Goal: Task Accomplishment & Management: Use online tool/utility

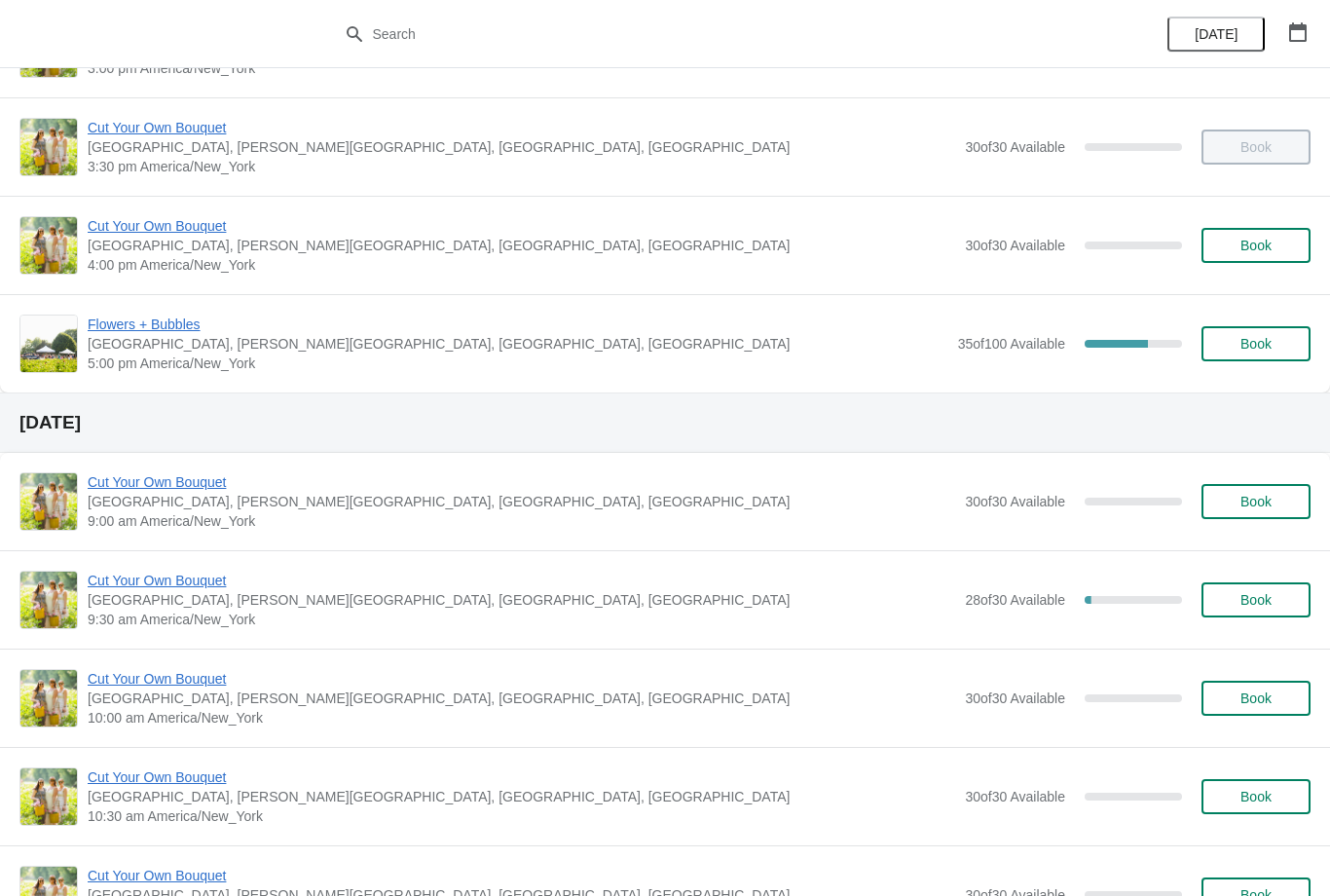
scroll to position [1359, 0]
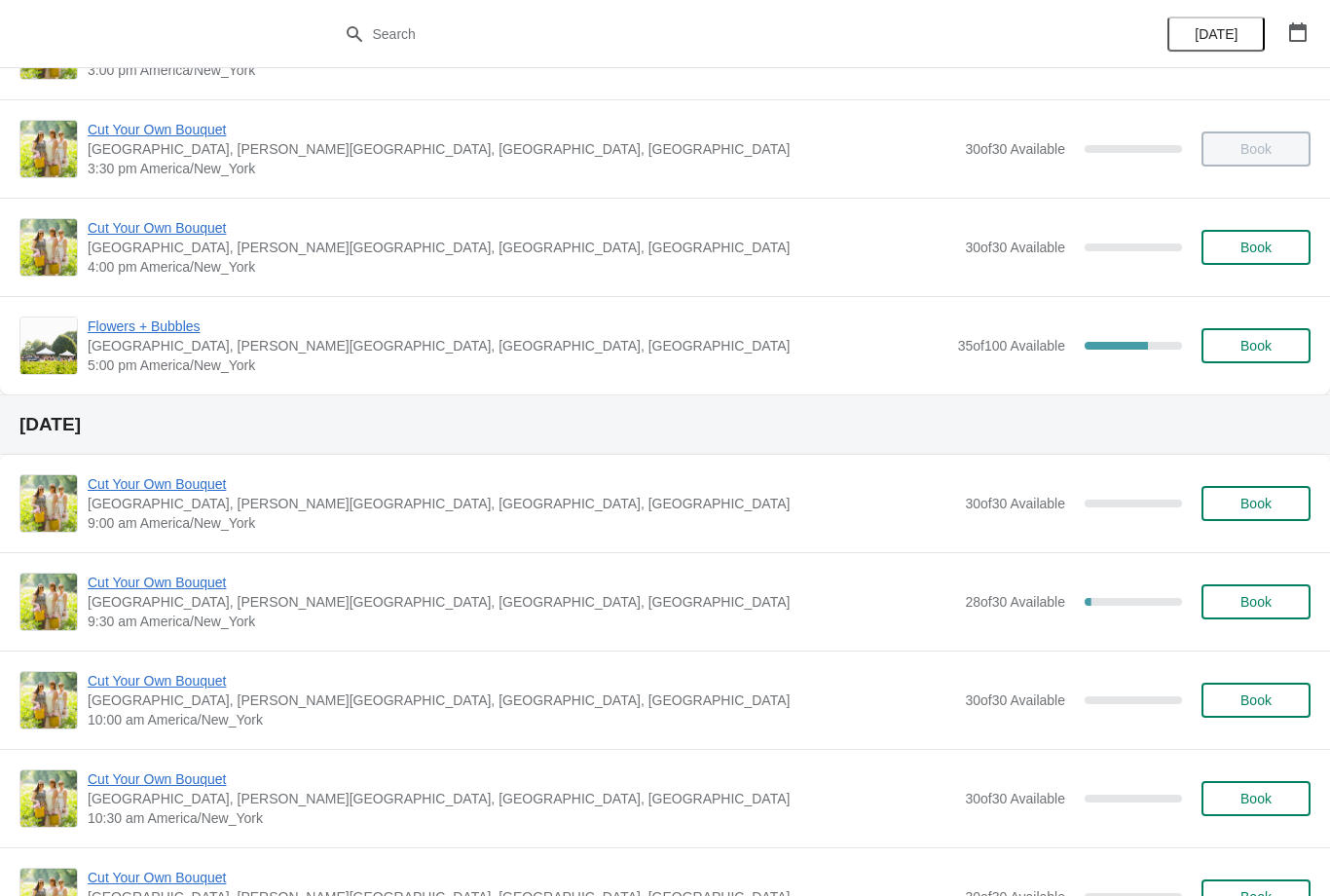
click at [181, 334] on span "Flowers + Bubbles" at bounding box center [518, 326] width 860 height 20
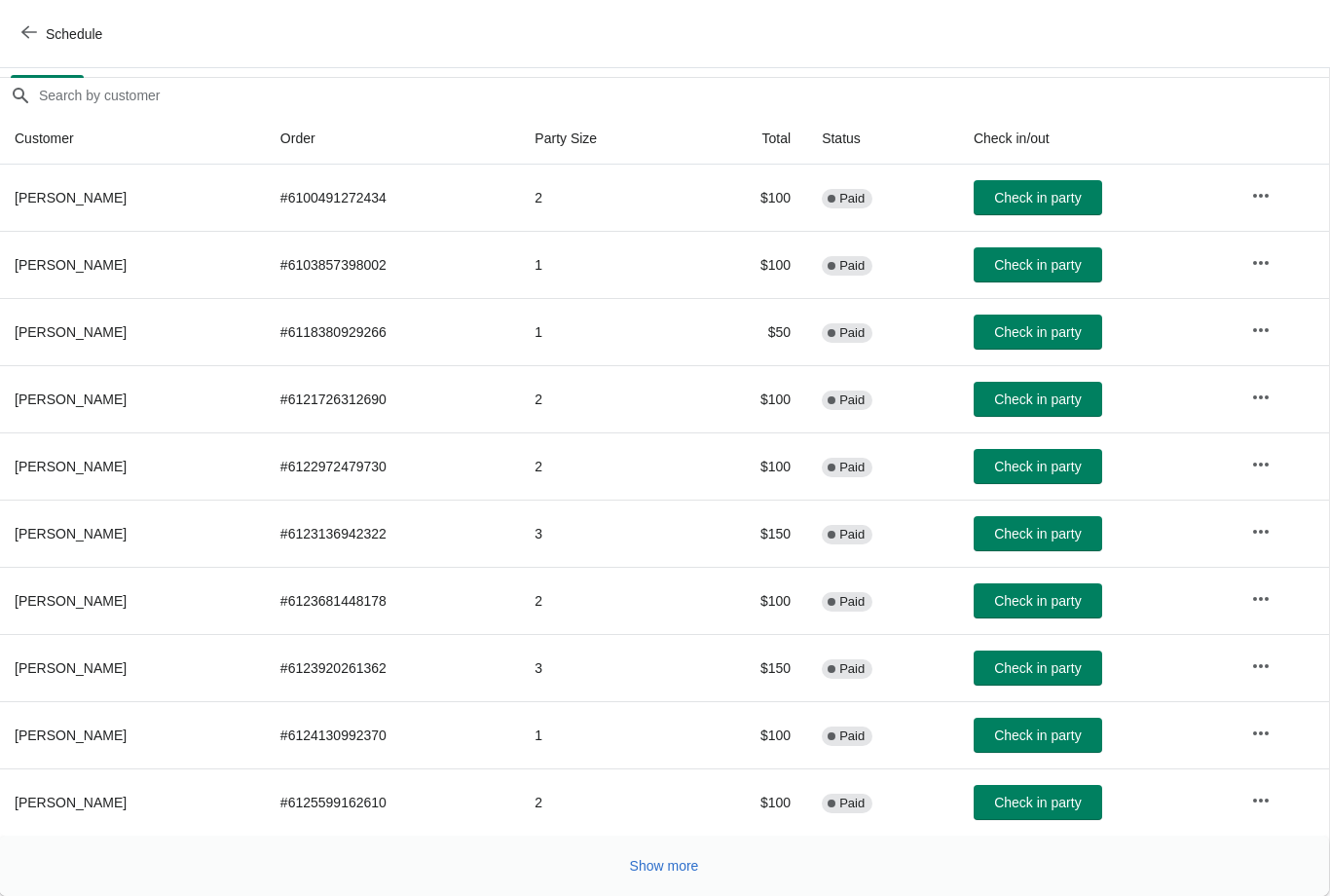
scroll to position [159, 1]
click at [1044, 466] on span "Check in party" at bounding box center [1037, 467] width 86 height 16
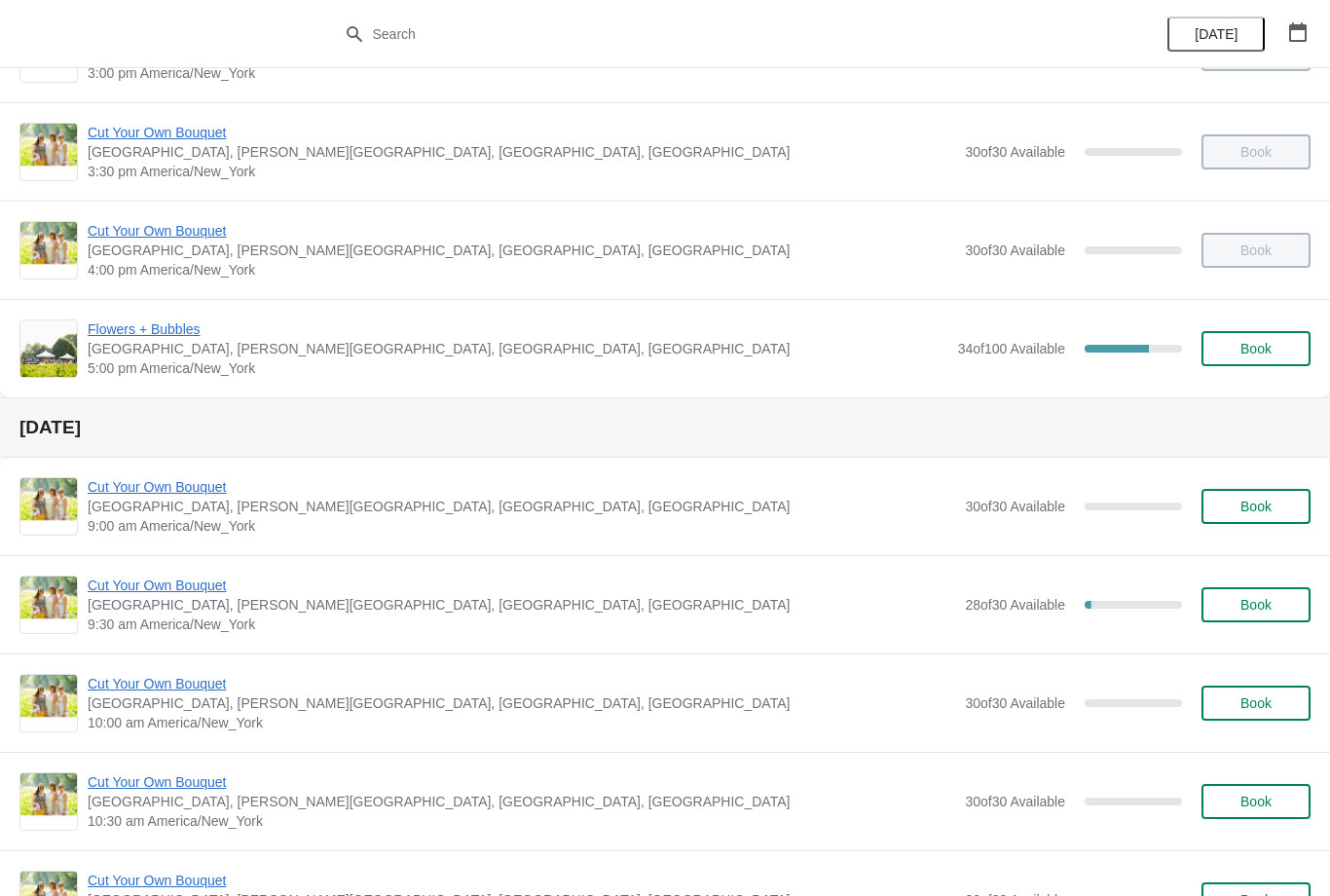
scroll to position [1364, 0]
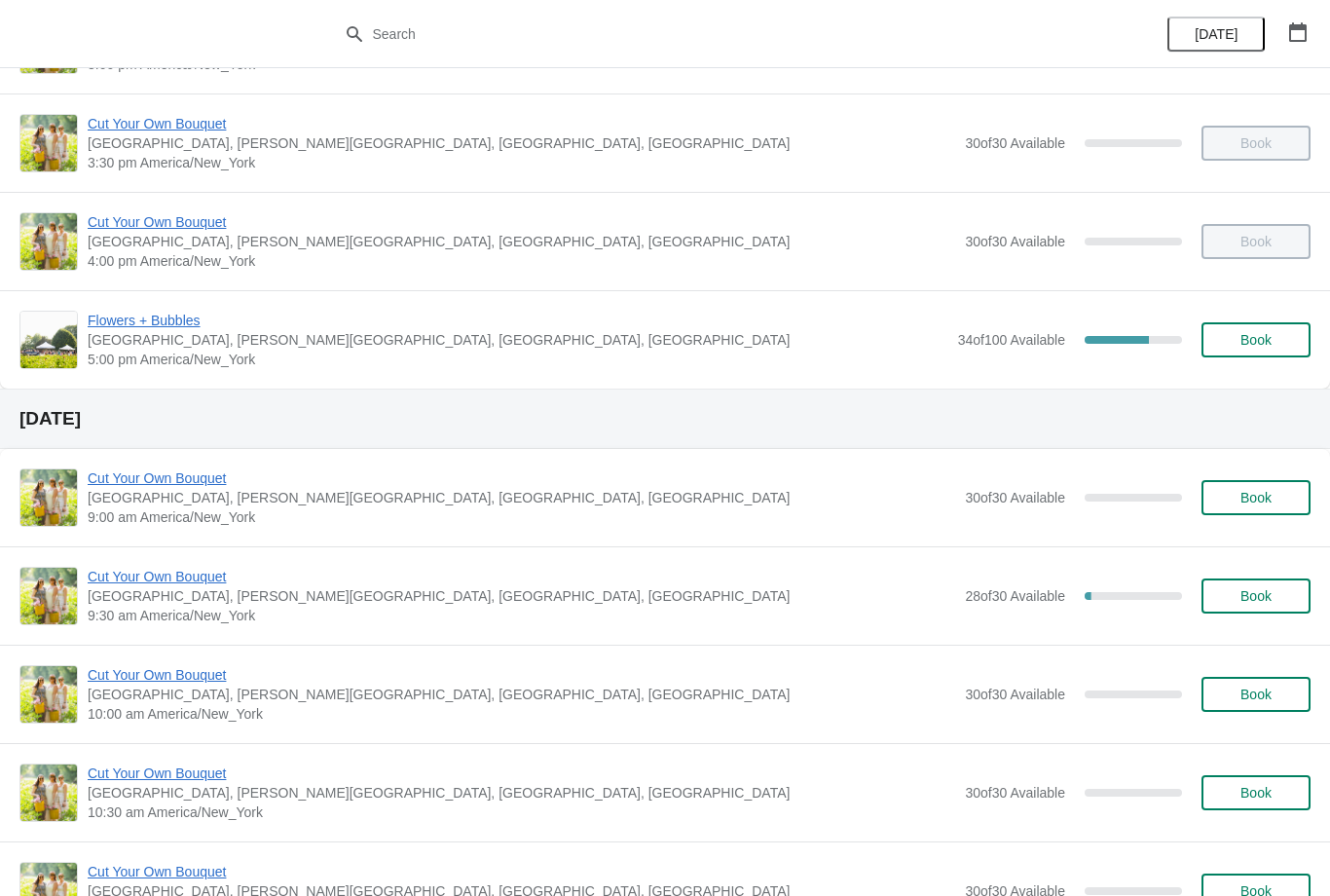
click at [163, 319] on span "Flowers + Bubbles" at bounding box center [518, 320] width 860 height 20
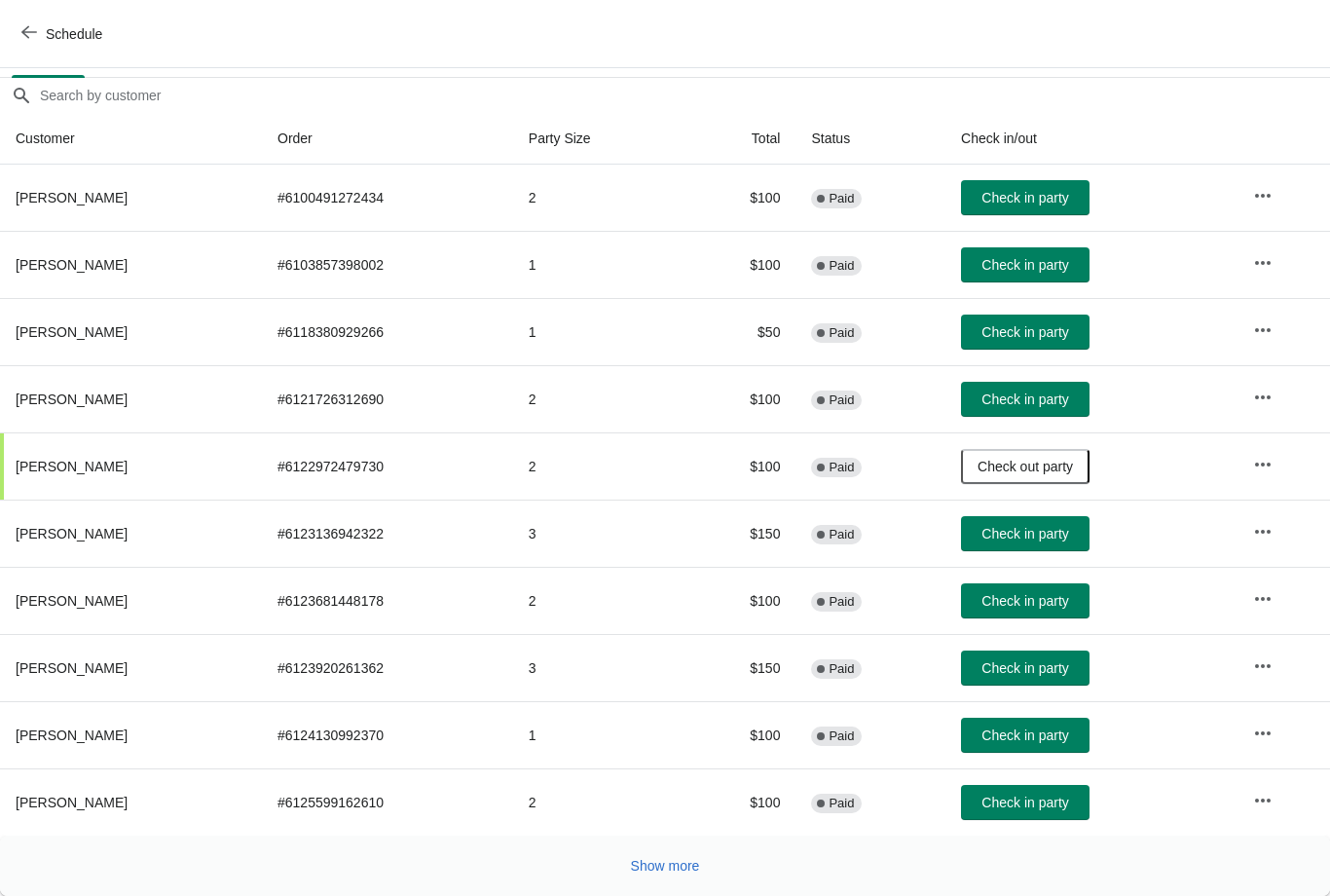
scroll to position [159, 0]
click at [674, 871] on span "Show more" at bounding box center [665, 866] width 69 height 16
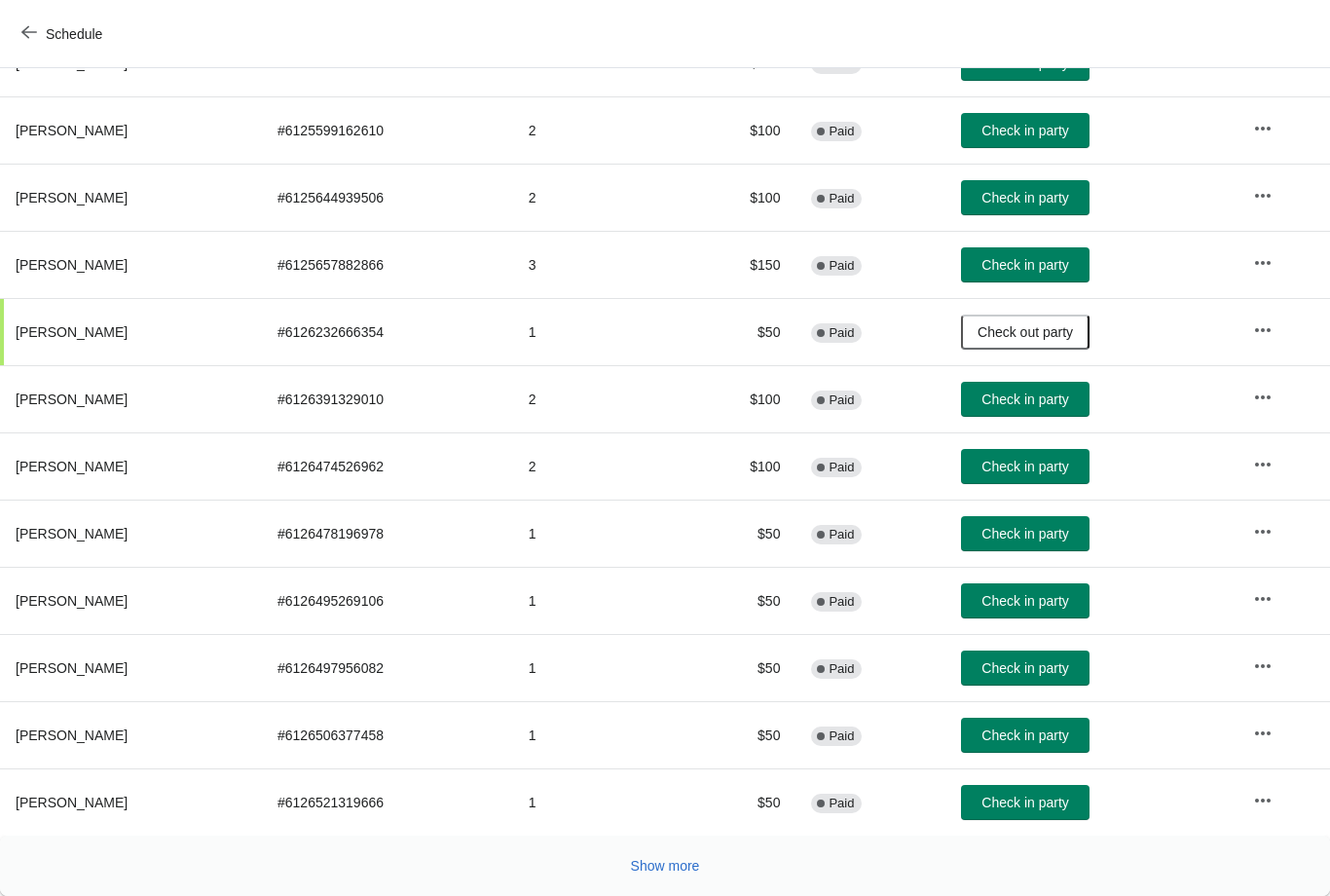
scroll to position [830, 0]
click at [674, 866] on span "Show more" at bounding box center [665, 866] width 69 height 16
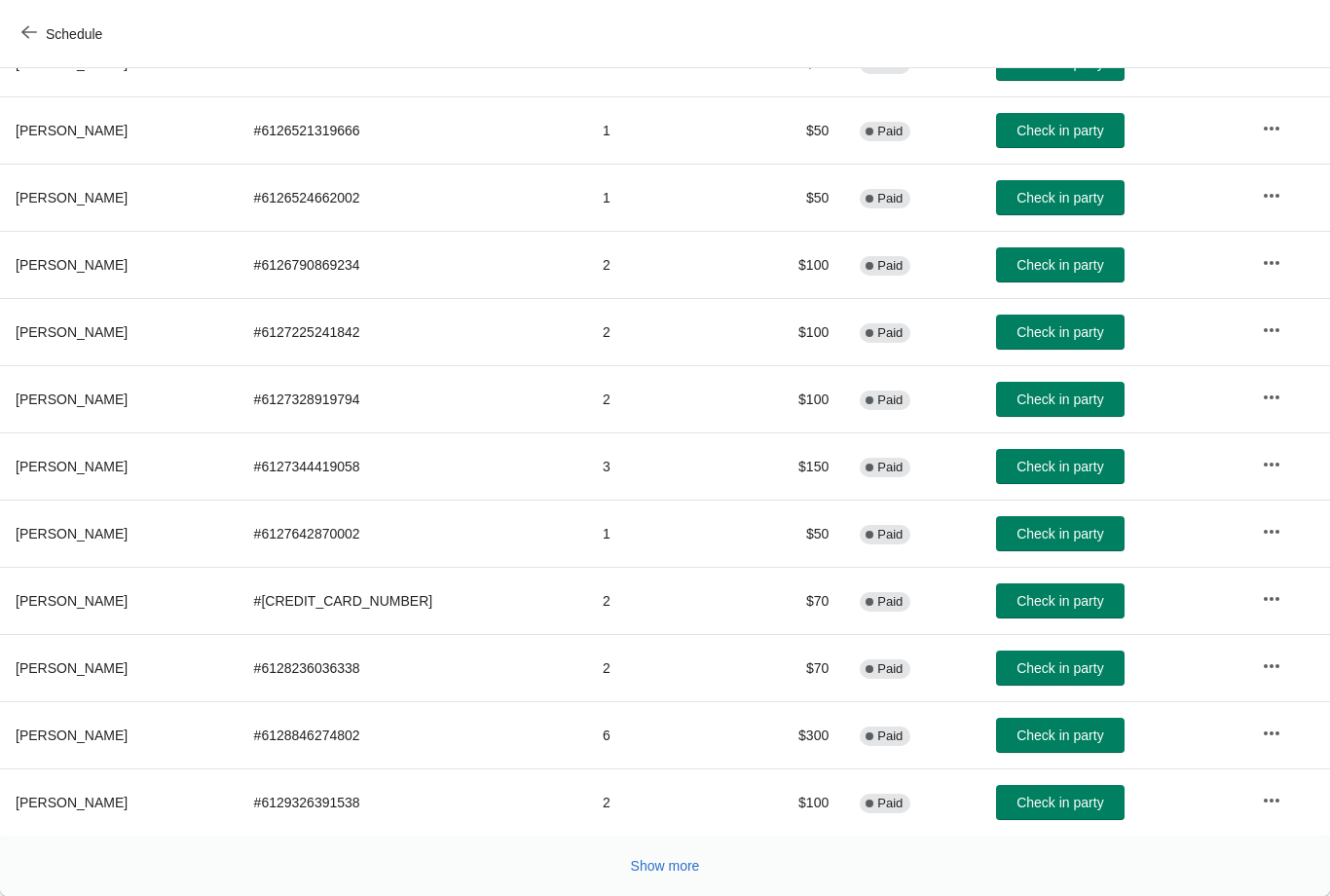
scroll to position [1502, 0]
click at [666, 858] on span "Show more" at bounding box center [665, 866] width 69 height 16
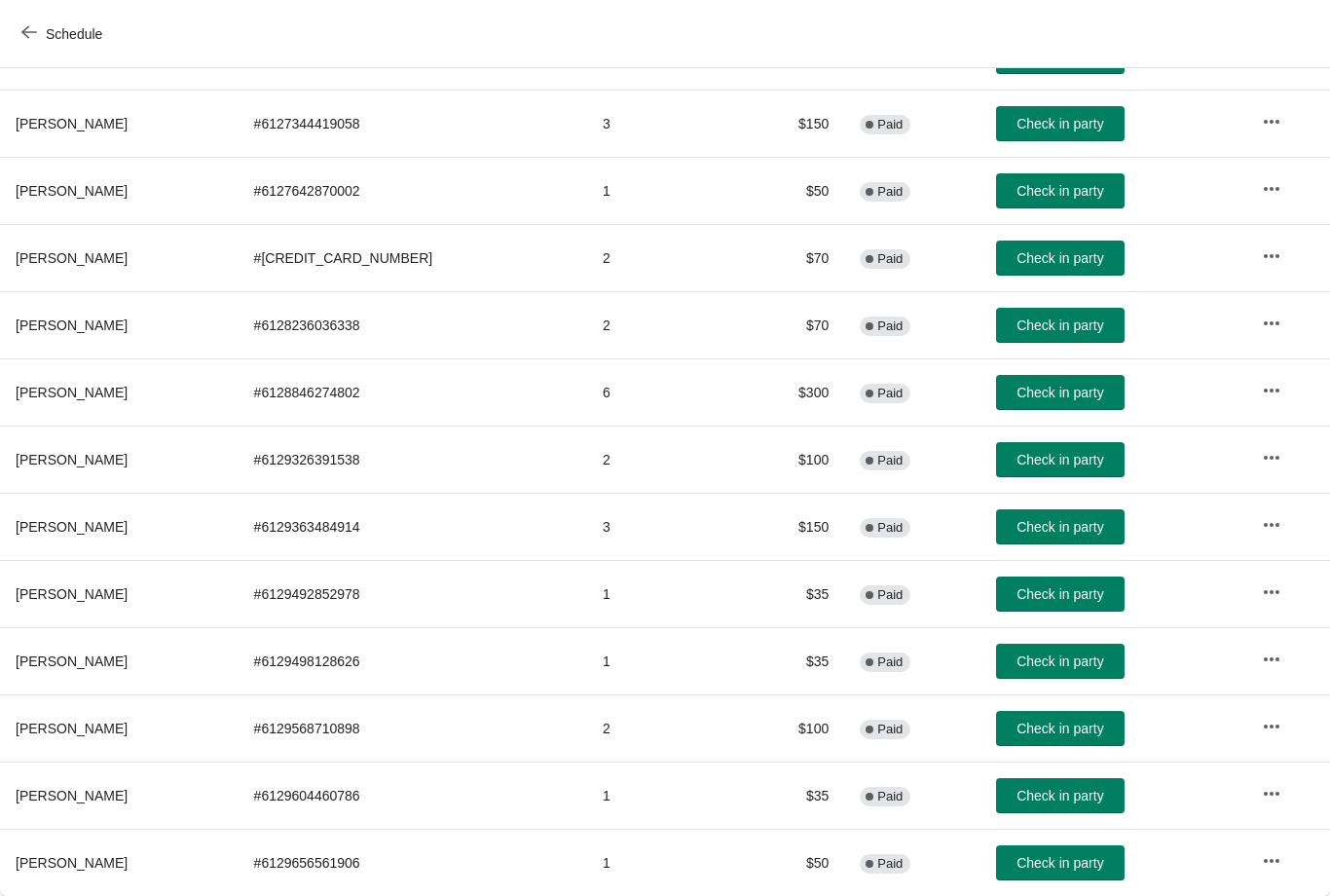
scroll to position [1845, 0]
click at [51, 27] on span "Schedule" at bounding box center [74, 34] width 56 height 16
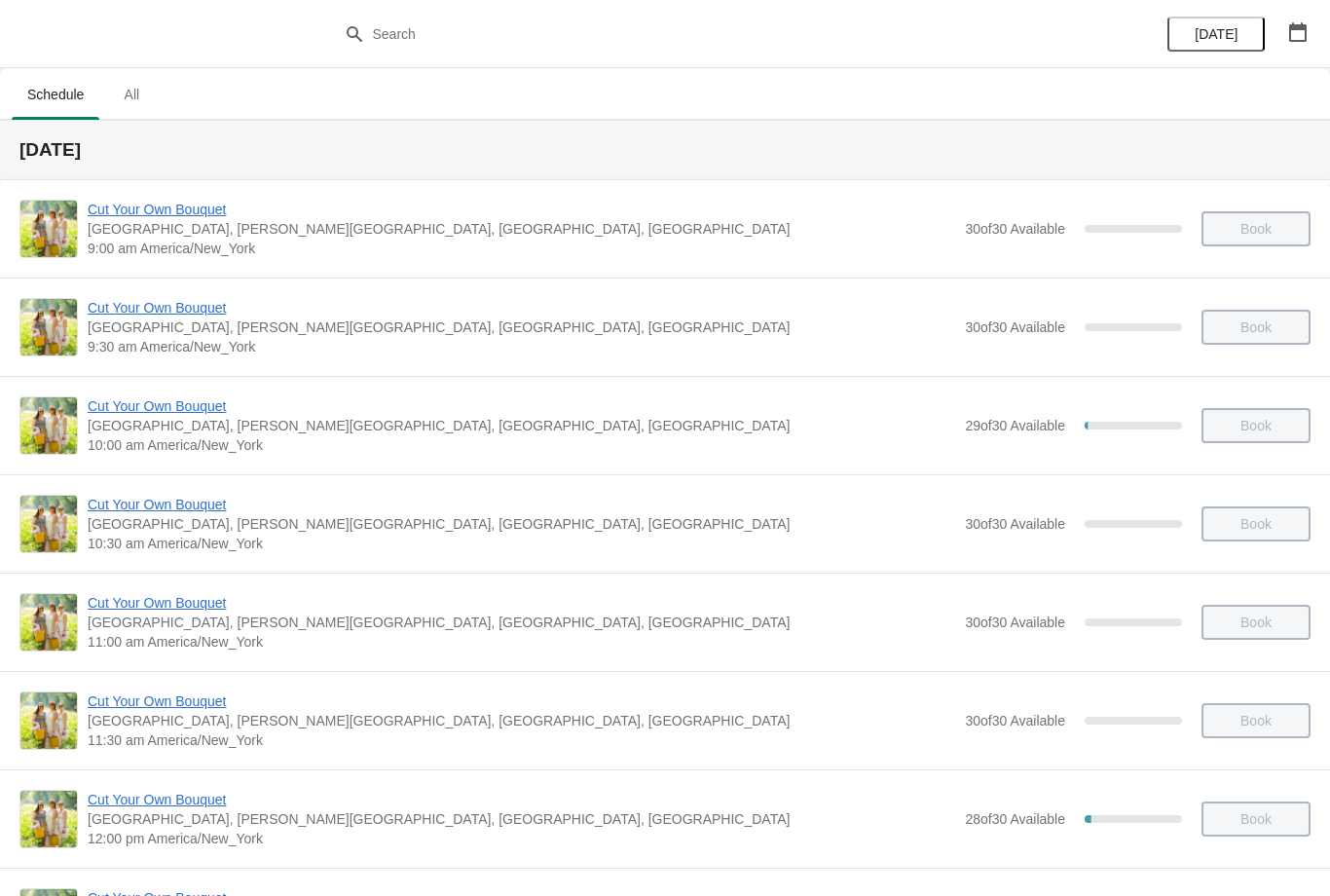
click at [1231, 28] on span "[DATE]" at bounding box center [1216, 34] width 43 height 16
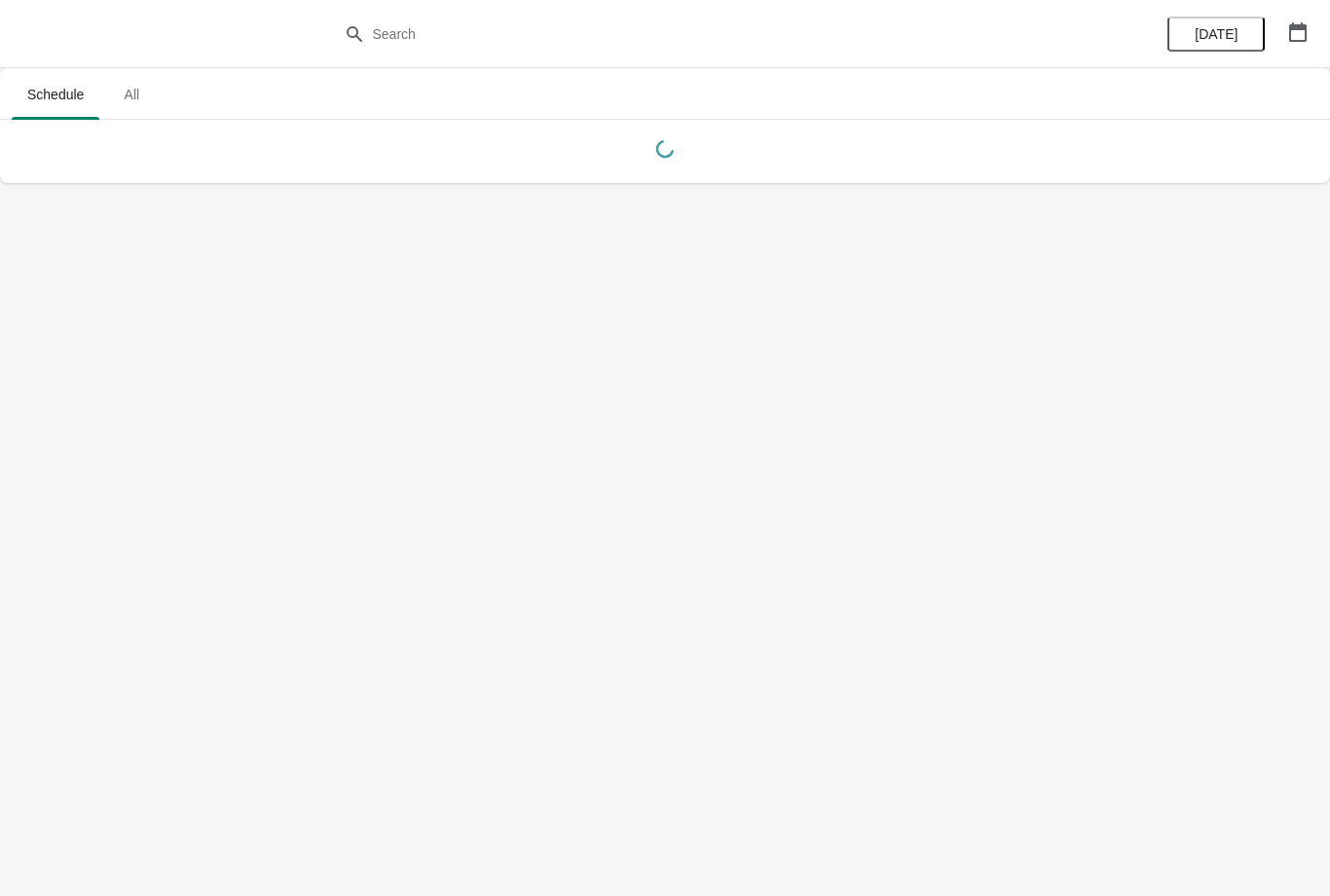
click at [1304, 27] on icon "button" at bounding box center [1298, 32] width 18 height 20
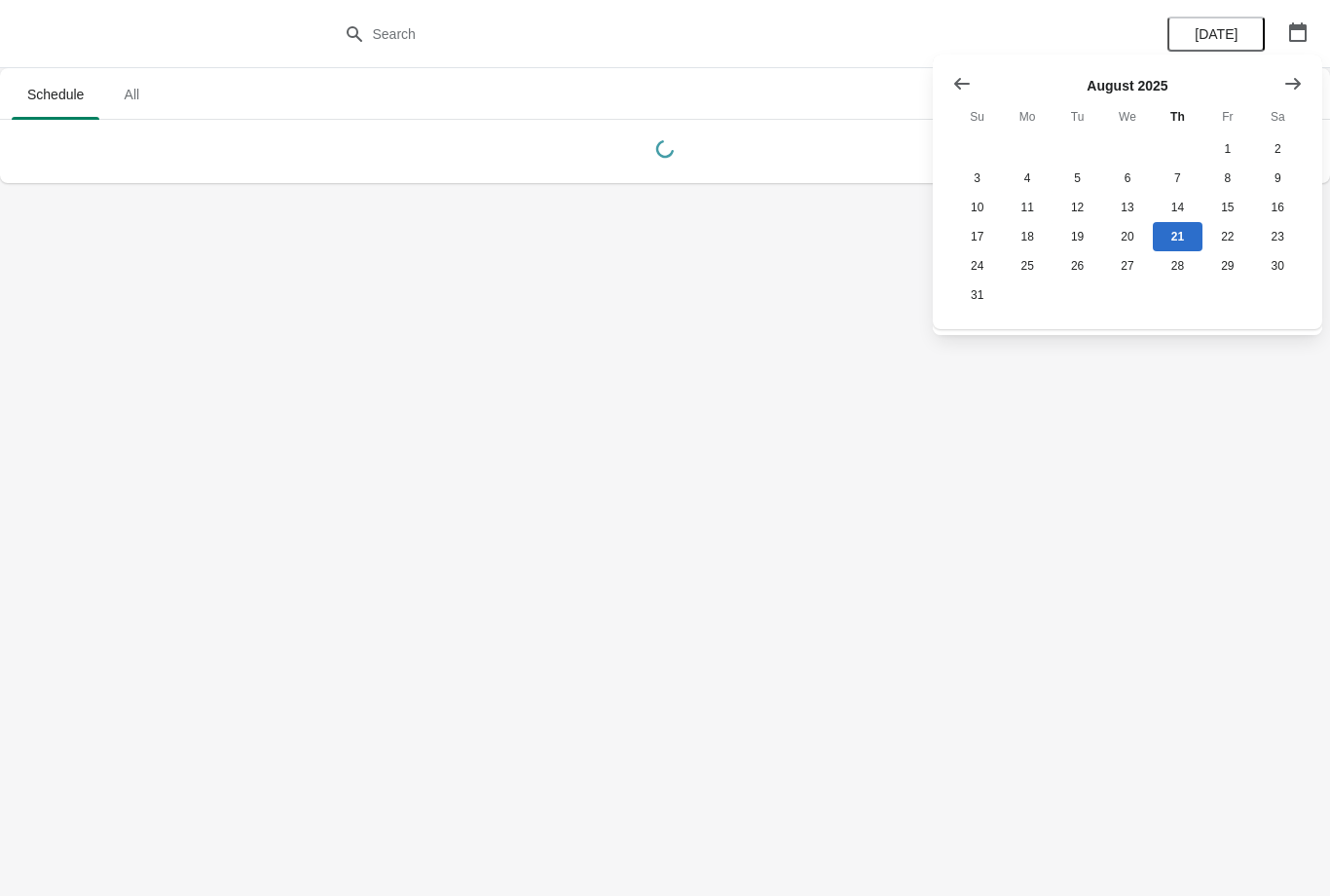
click at [972, 88] on button "Show previous month, July 2025" at bounding box center [962, 84] width 35 height 35
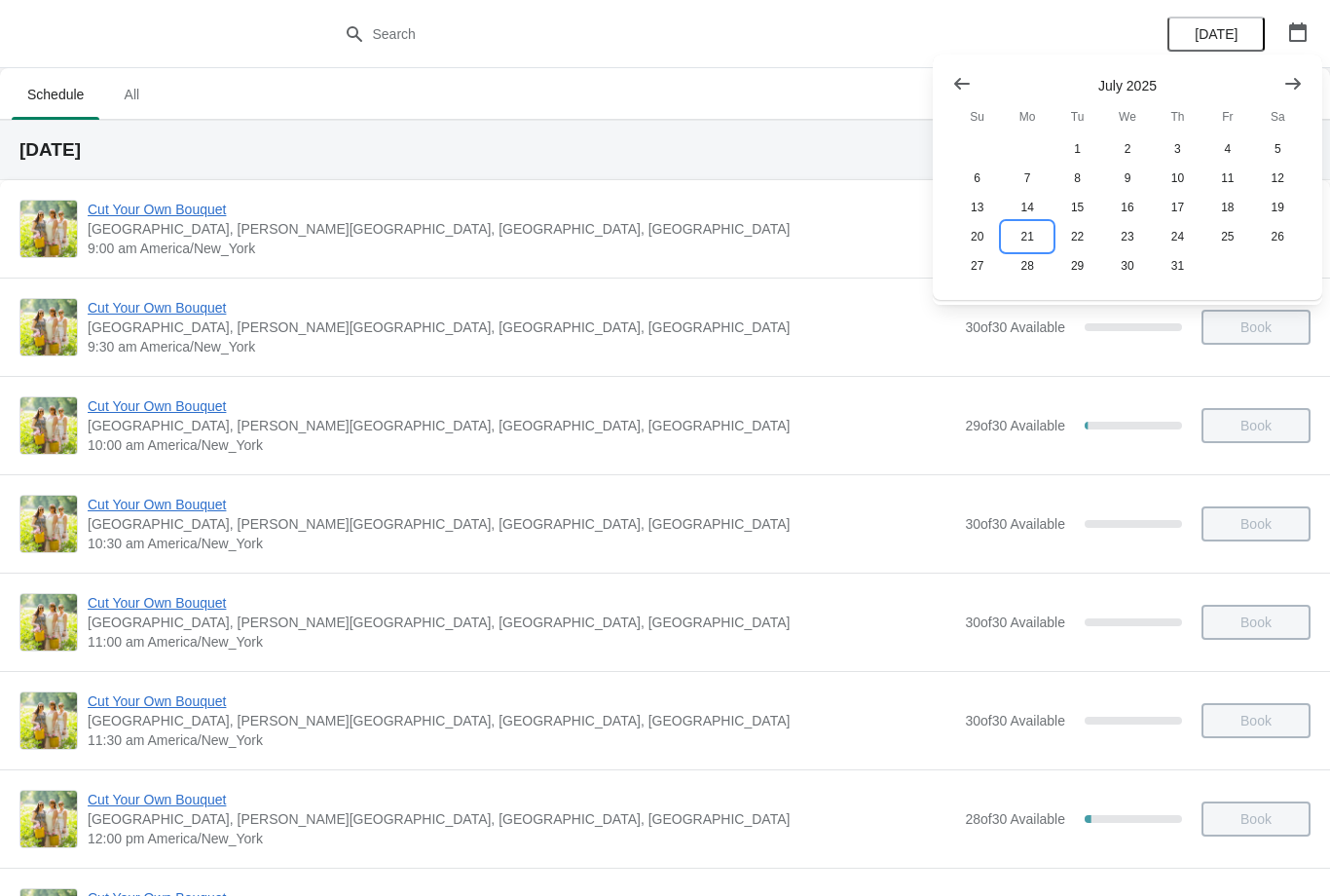
click at [1046, 237] on button "21" at bounding box center [1026, 237] width 50 height 29
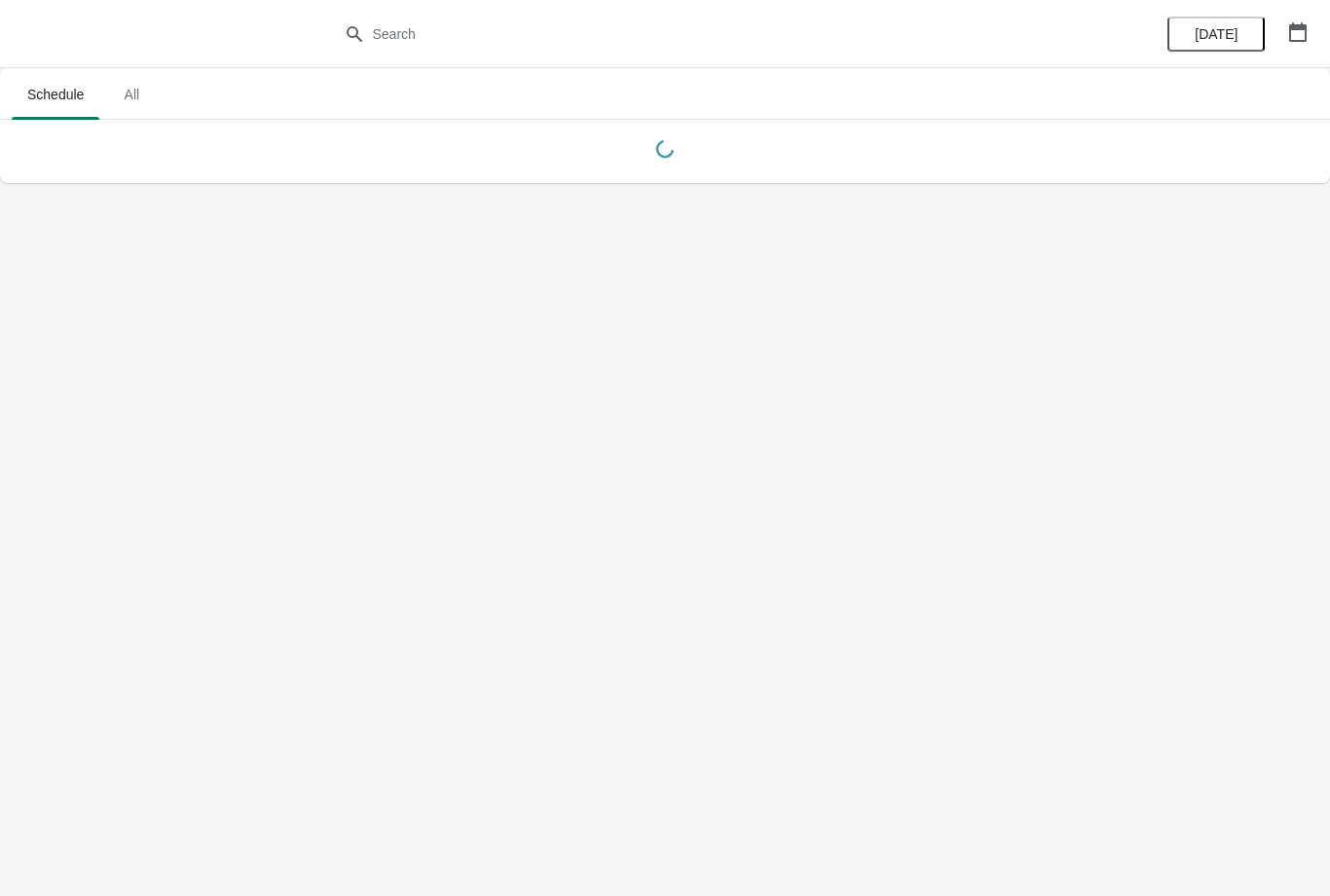
click at [1237, 32] on span "[DATE]" at bounding box center [1215, 34] width 62 height 16
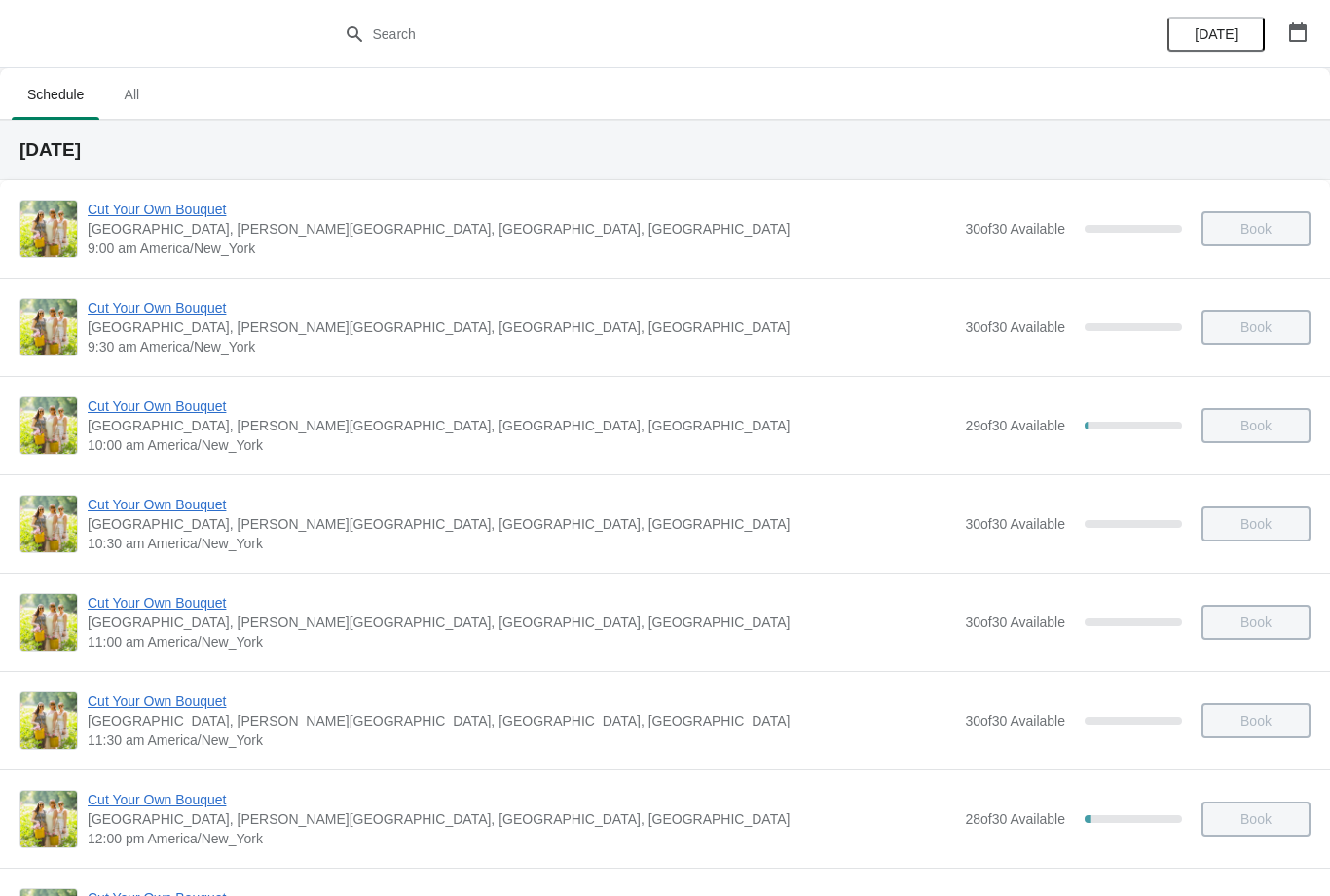
click at [1223, 40] on span "[DATE]" at bounding box center [1216, 34] width 43 height 16
click at [1298, 30] on icon "button" at bounding box center [1298, 32] width 20 height 20
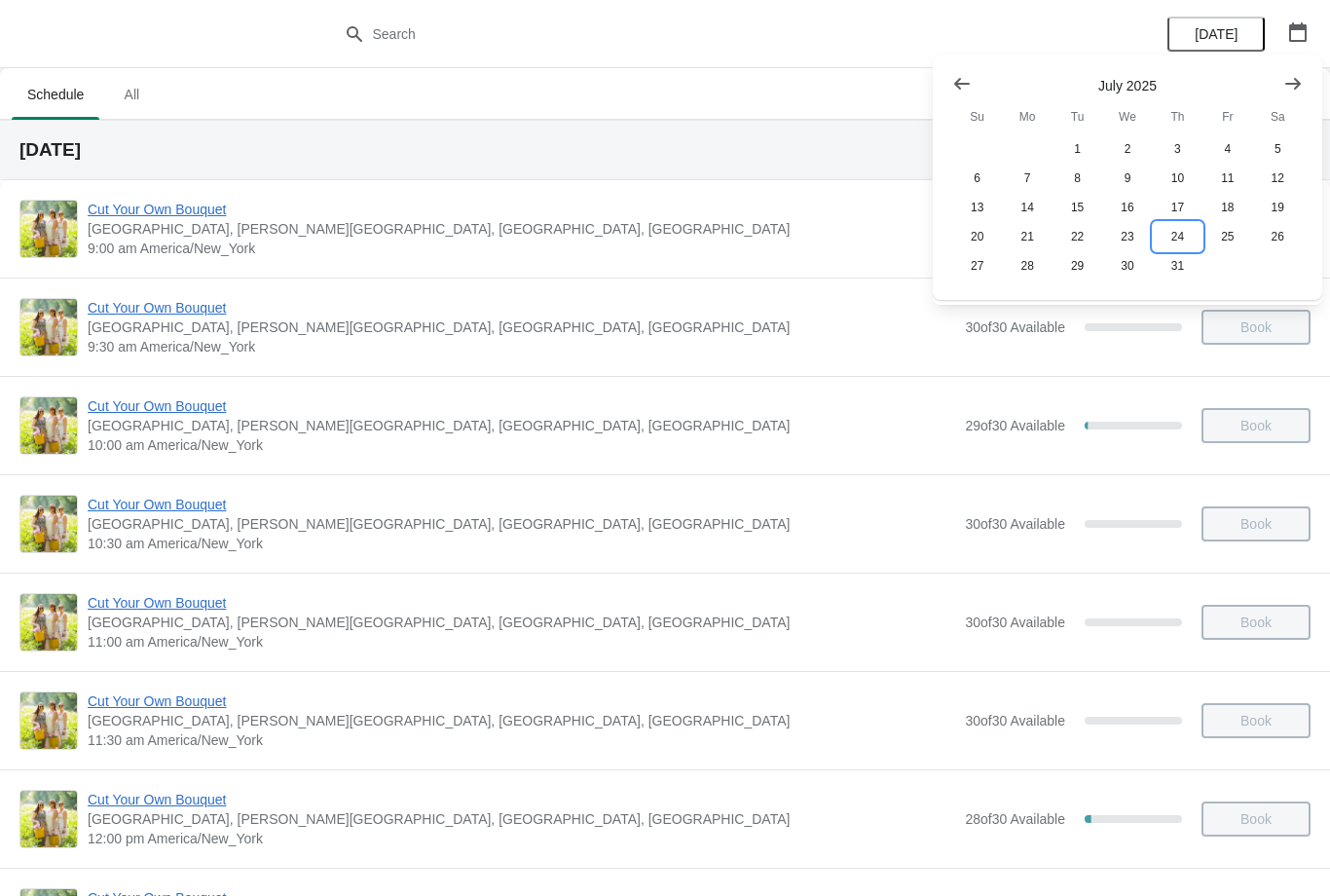
click at [1191, 234] on button "24" at bounding box center [1177, 237] width 50 height 29
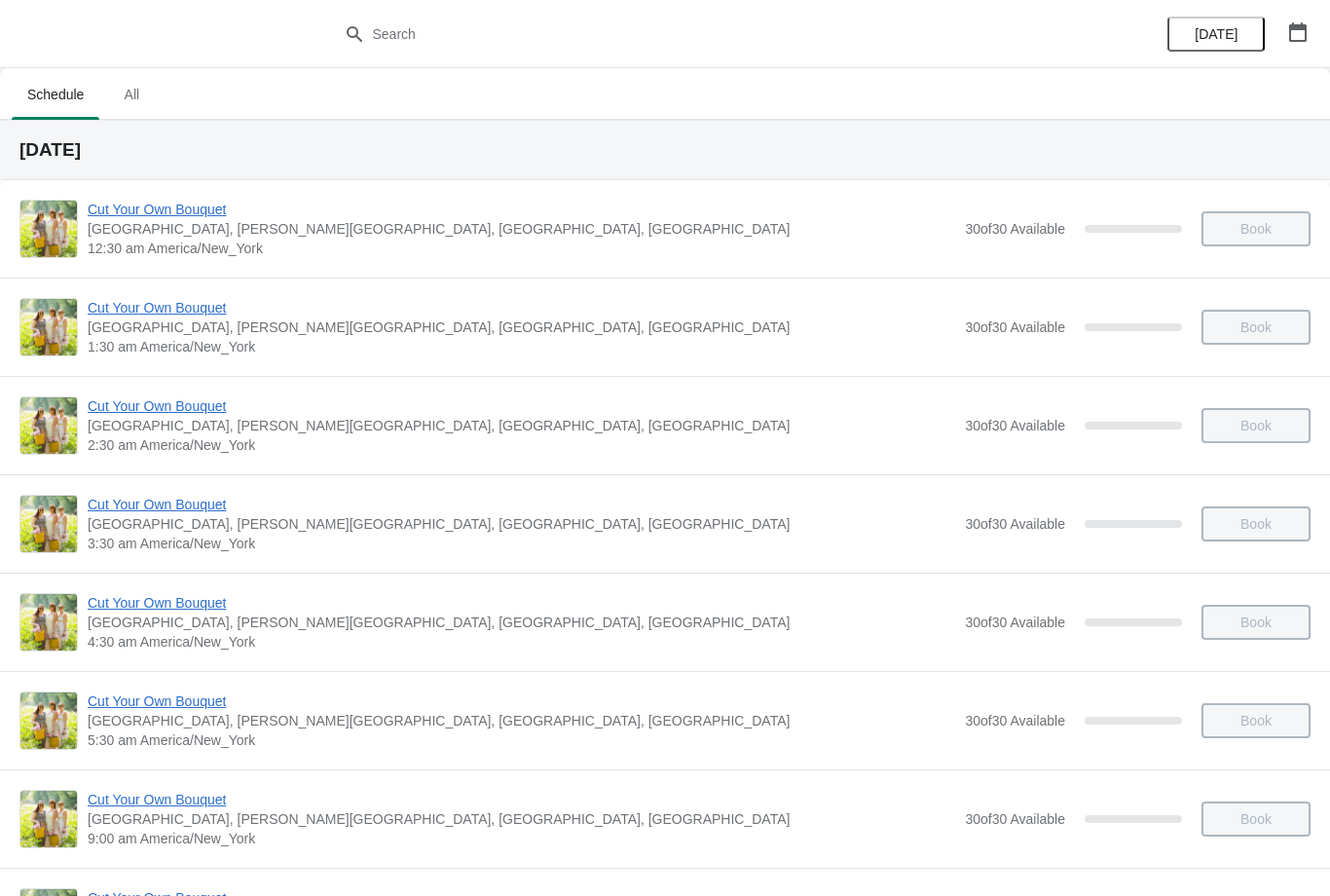
click at [1310, 29] on button "button" at bounding box center [1298, 32] width 35 height 35
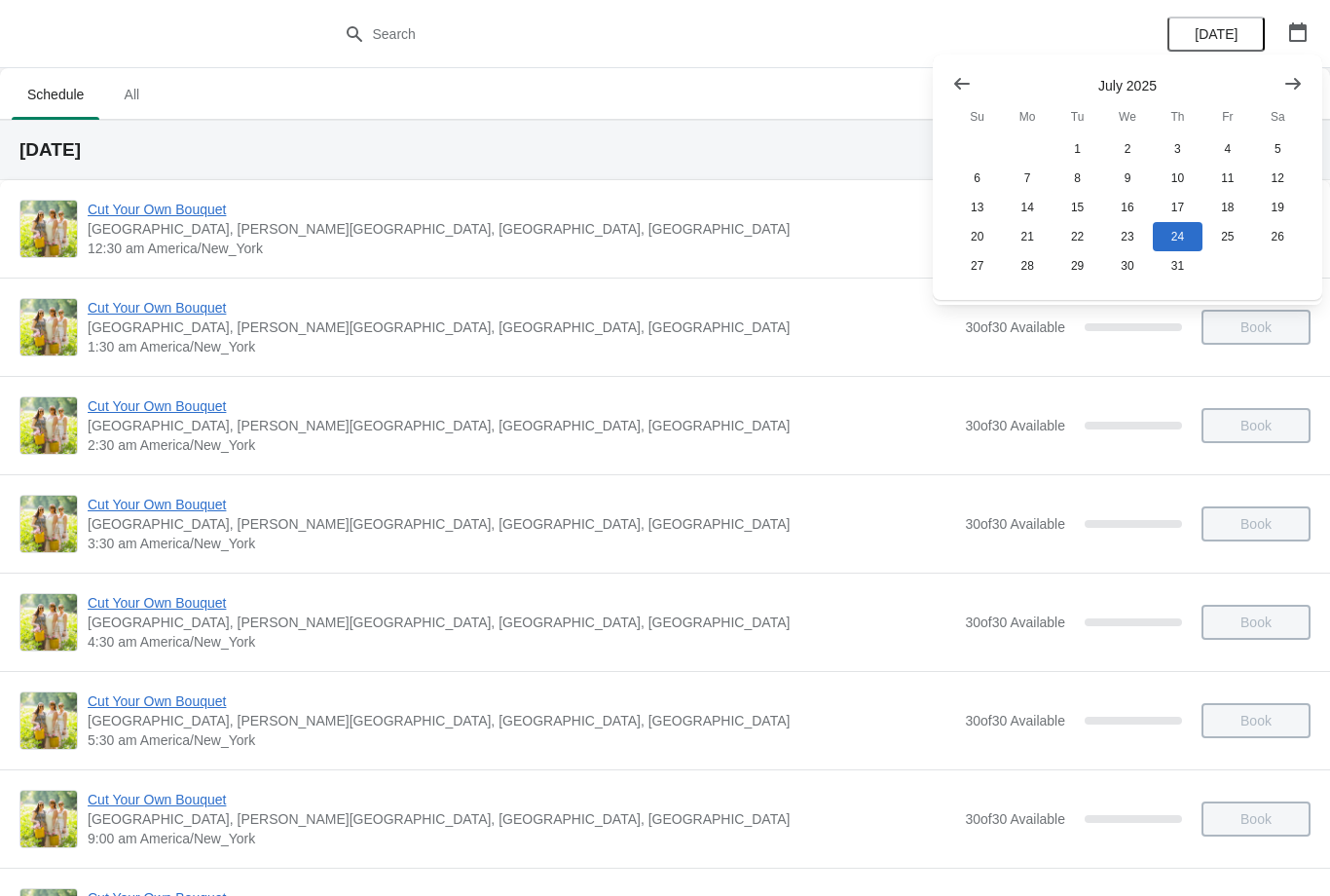
click at [1289, 93] on button "Show next month, August 2025" at bounding box center [1293, 84] width 35 height 35
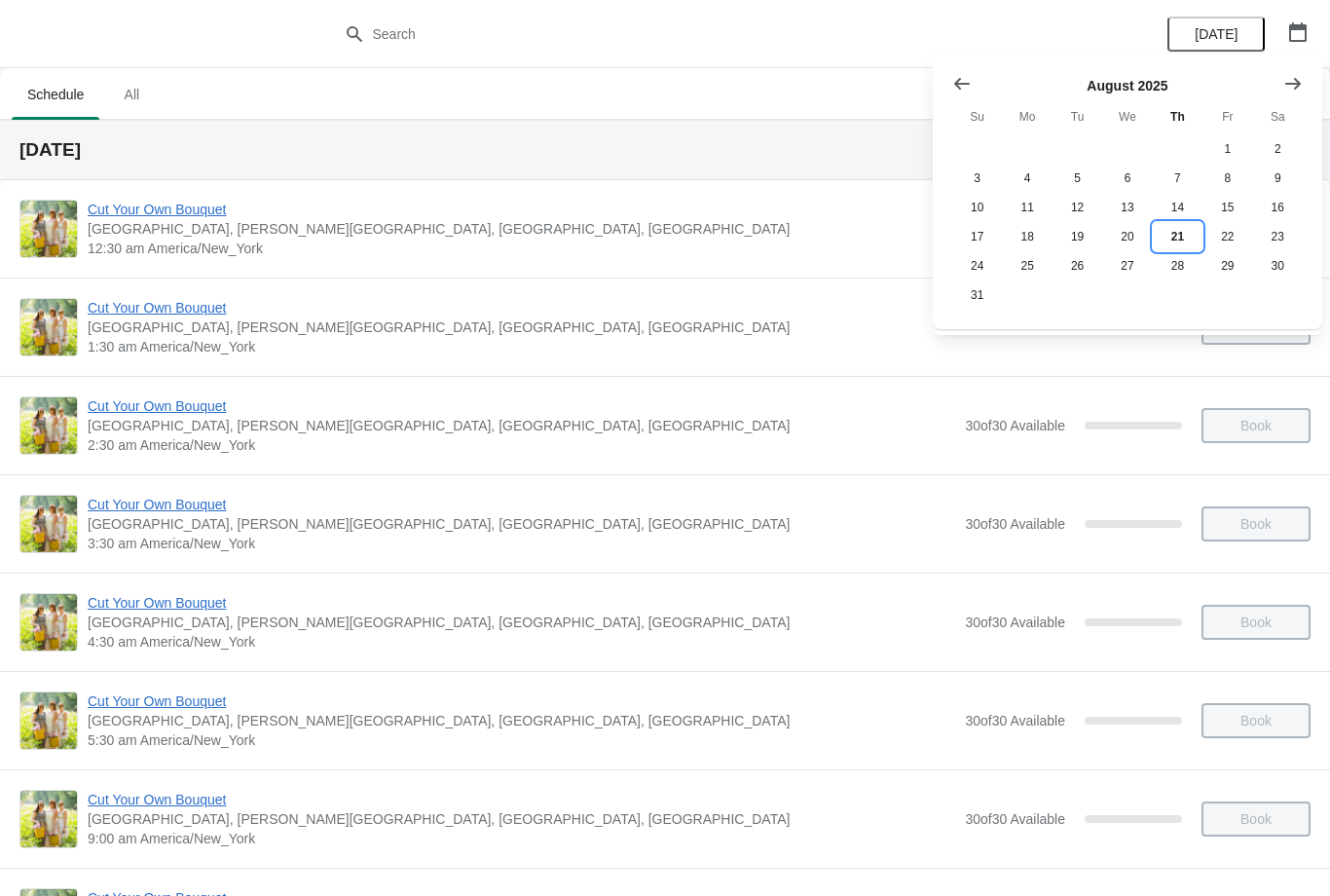
click at [1182, 240] on button "21" at bounding box center [1177, 237] width 50 height 29
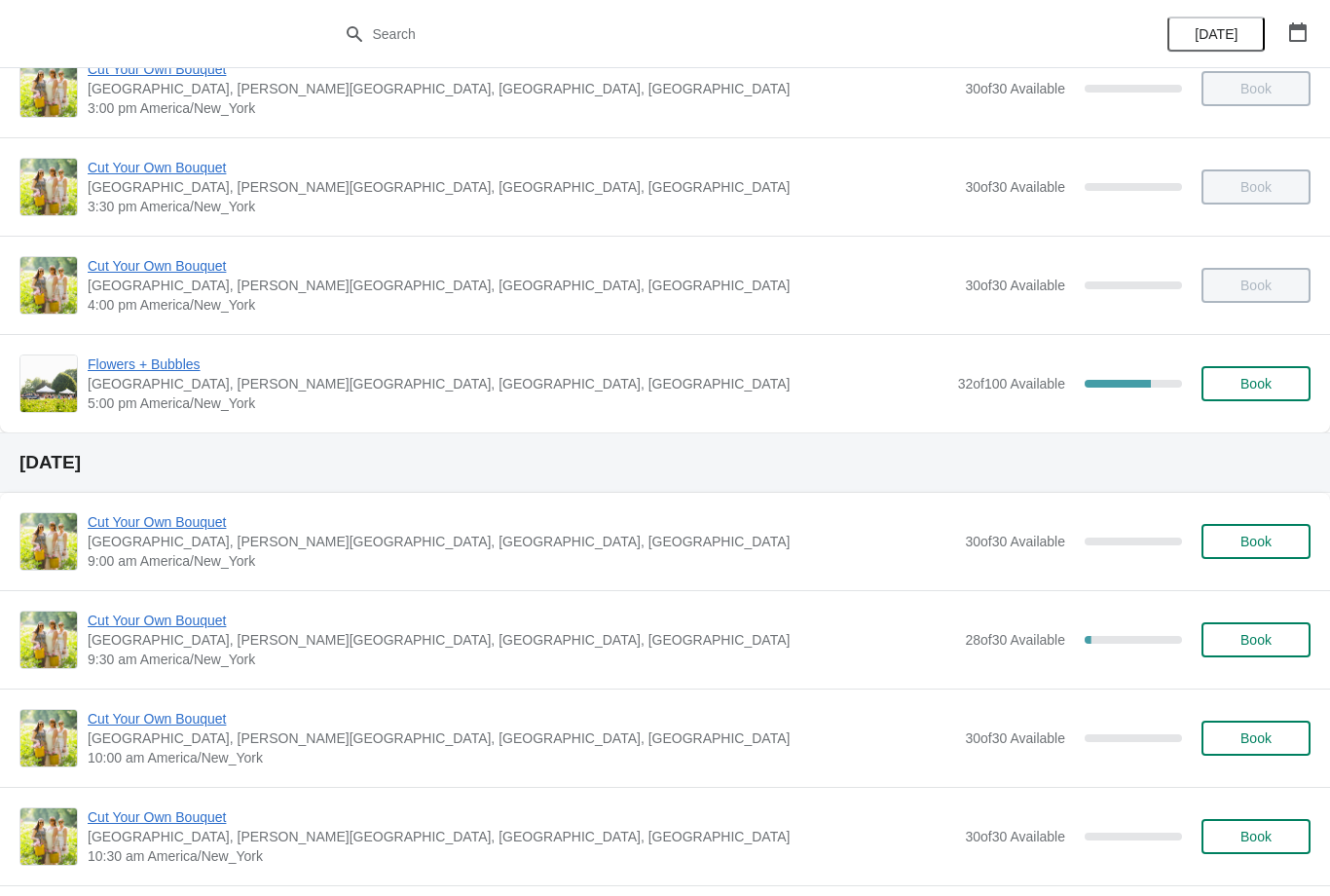
scroll to position [1259, 0]
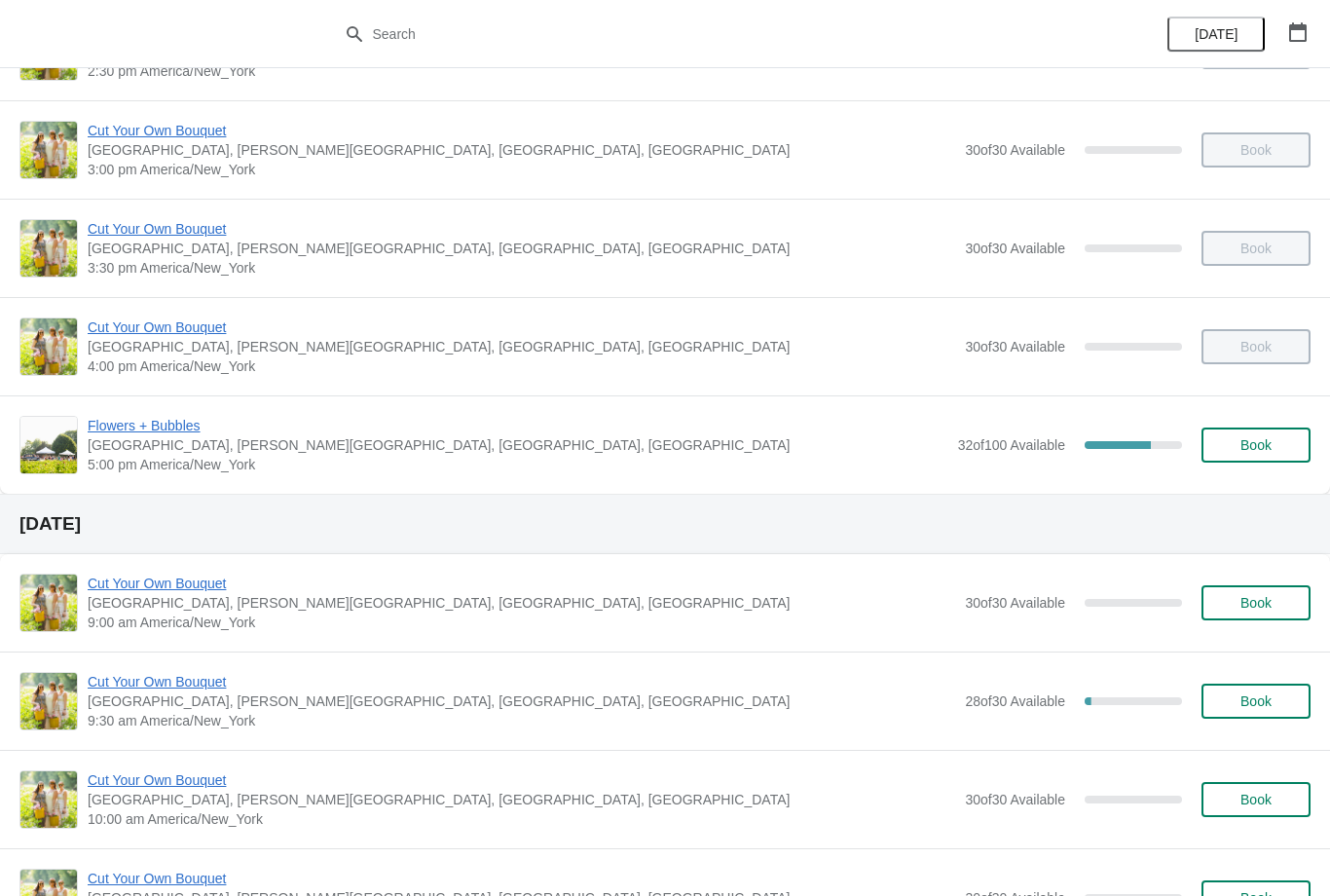
click at [176, 427] on span "Flowers + Bubbles" at bounding box center [518, 425] width 860 height 20
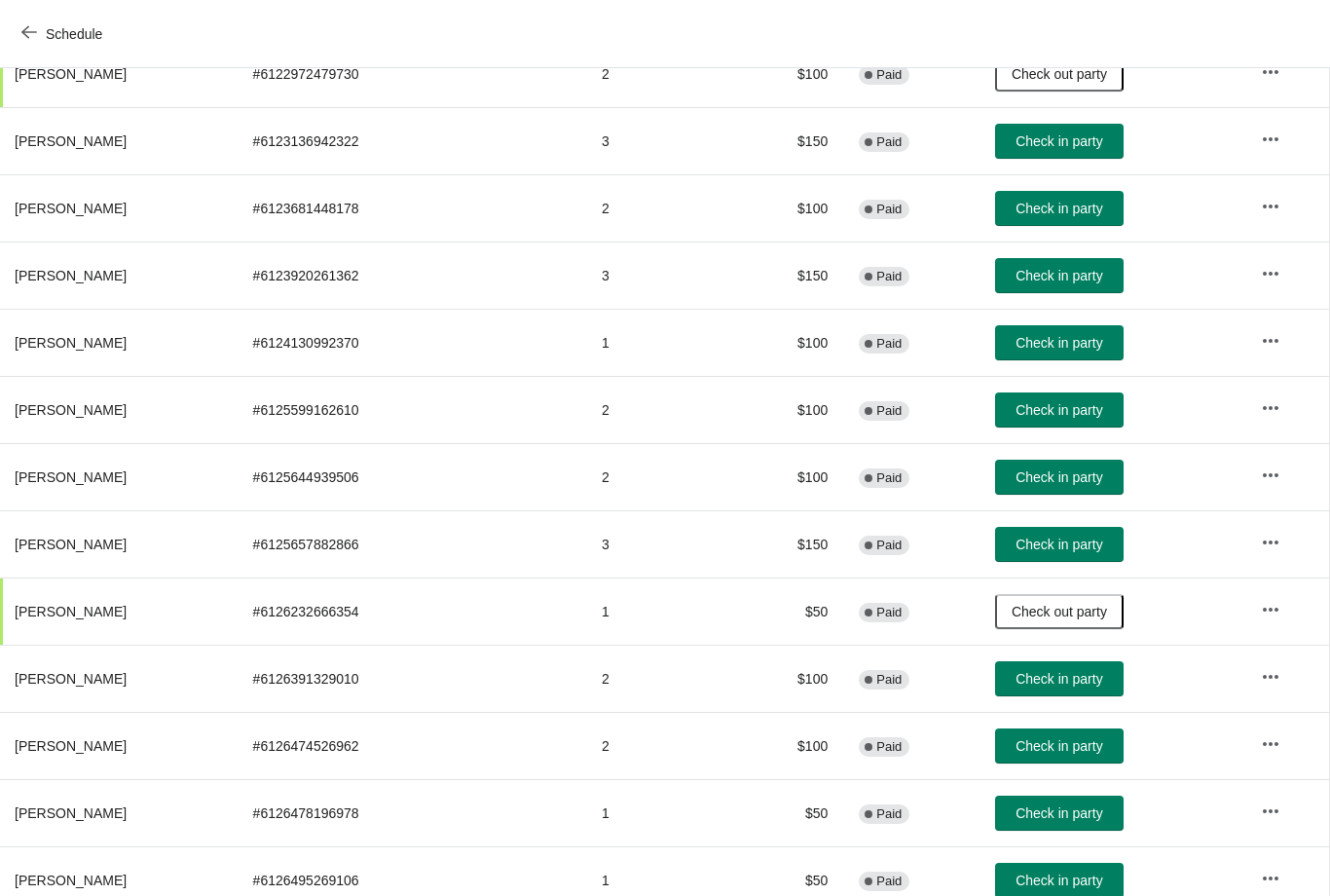
scroll to position [550, 1]
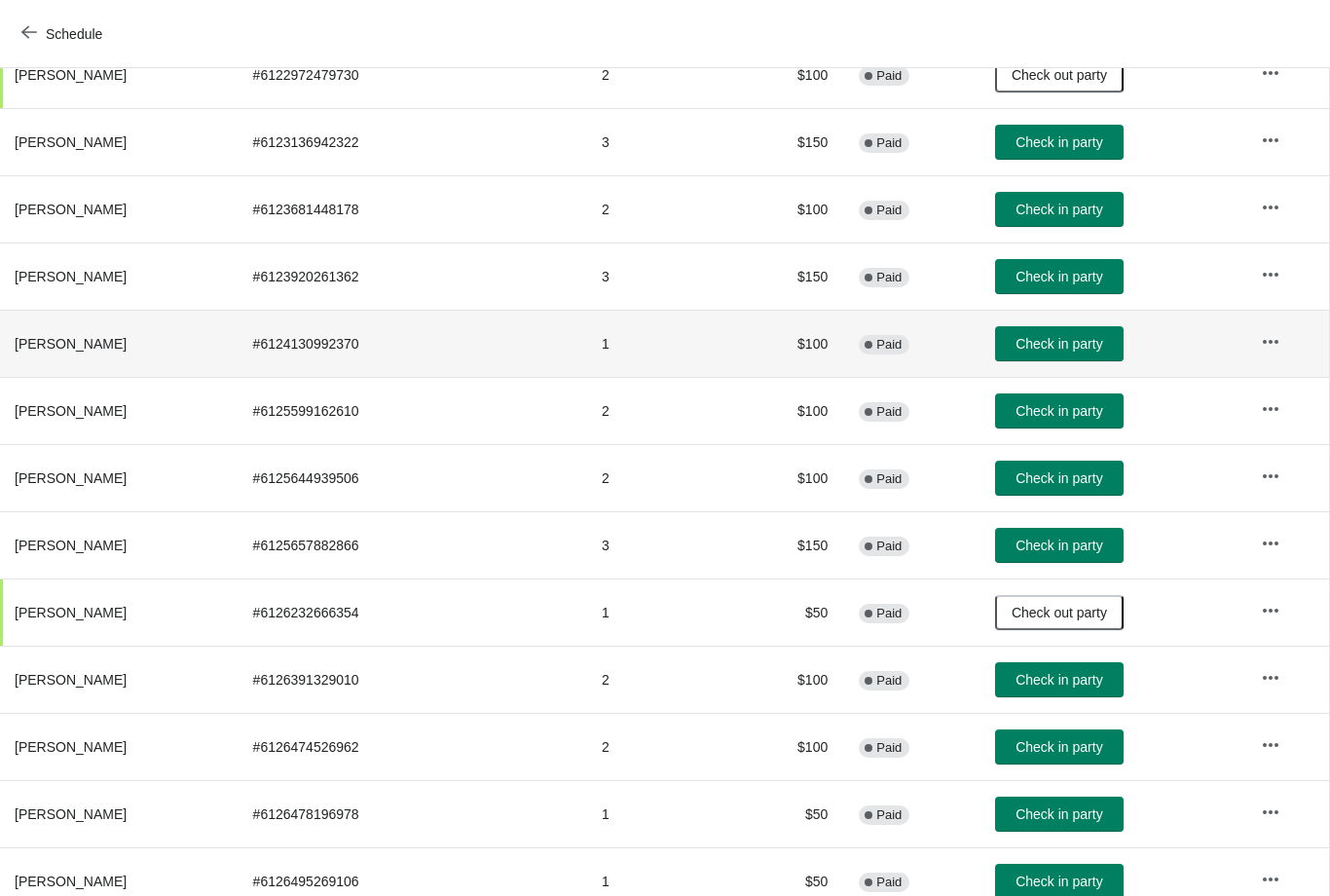
click at [1048, 353] on button "Check in party" at bounding box center [1059, 344] width 129 height 35
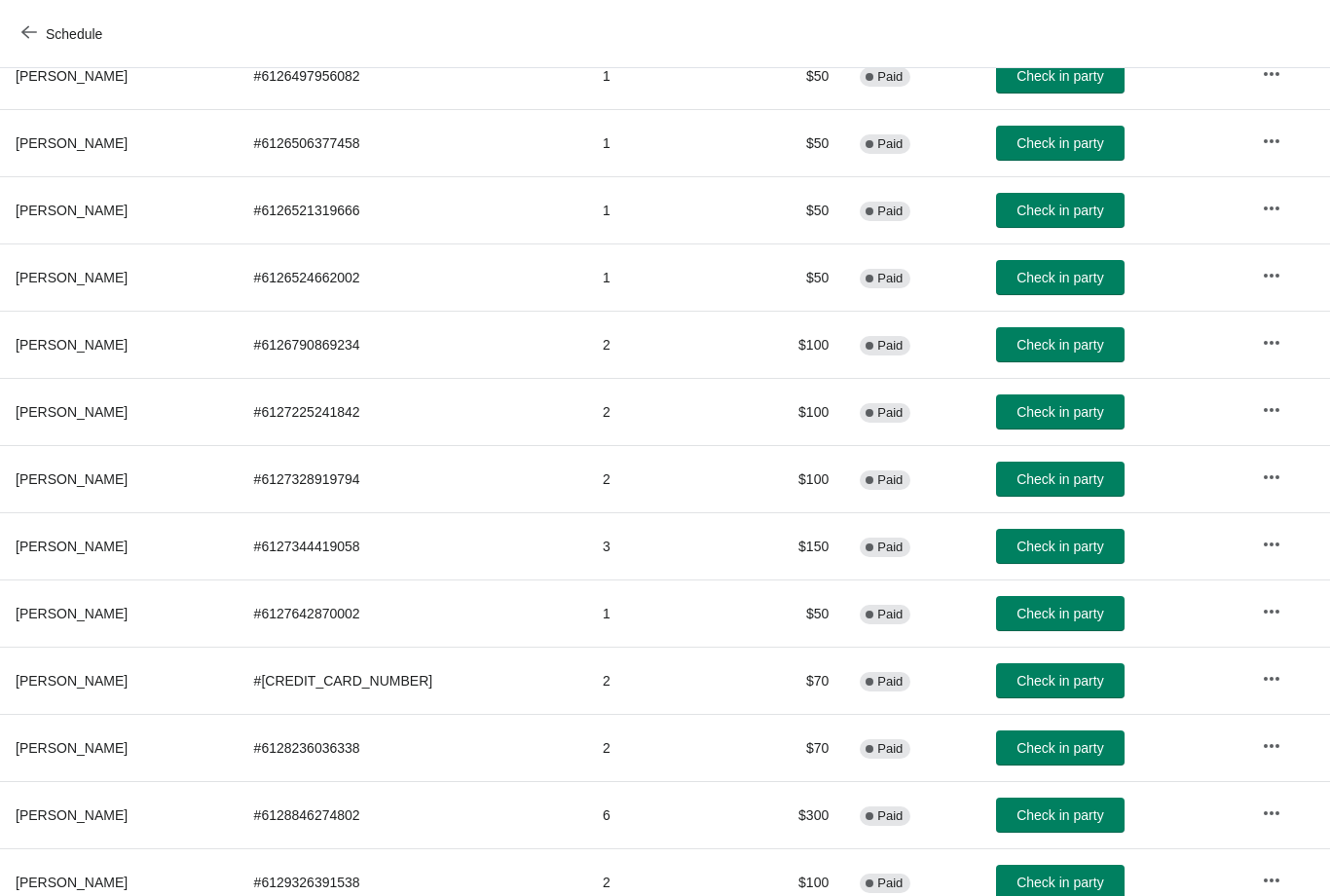
scroll to position [1424, 0]
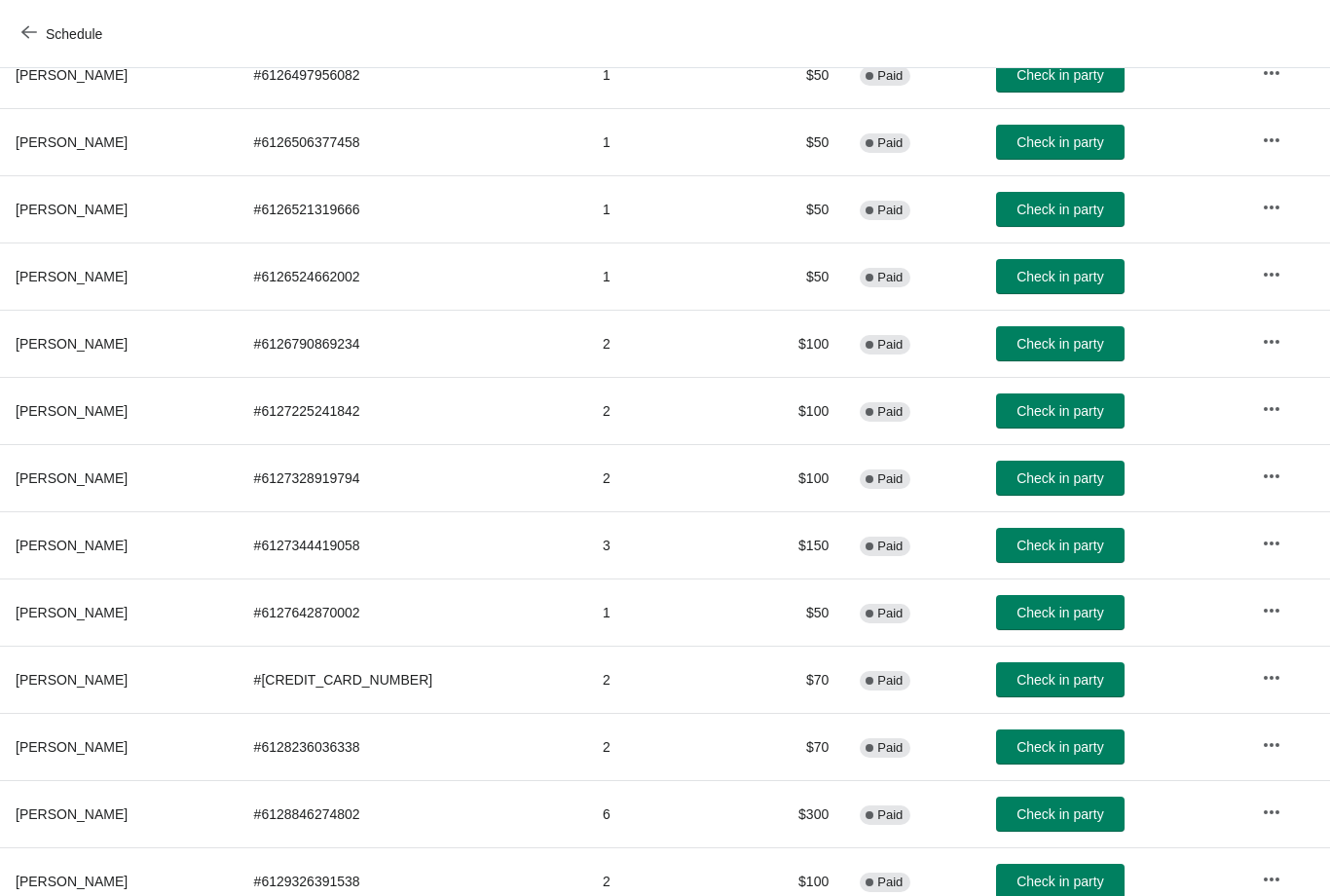
click at [1060, 409] on span "Check in party" at bounding box center [1060, 411] width 86 height 16
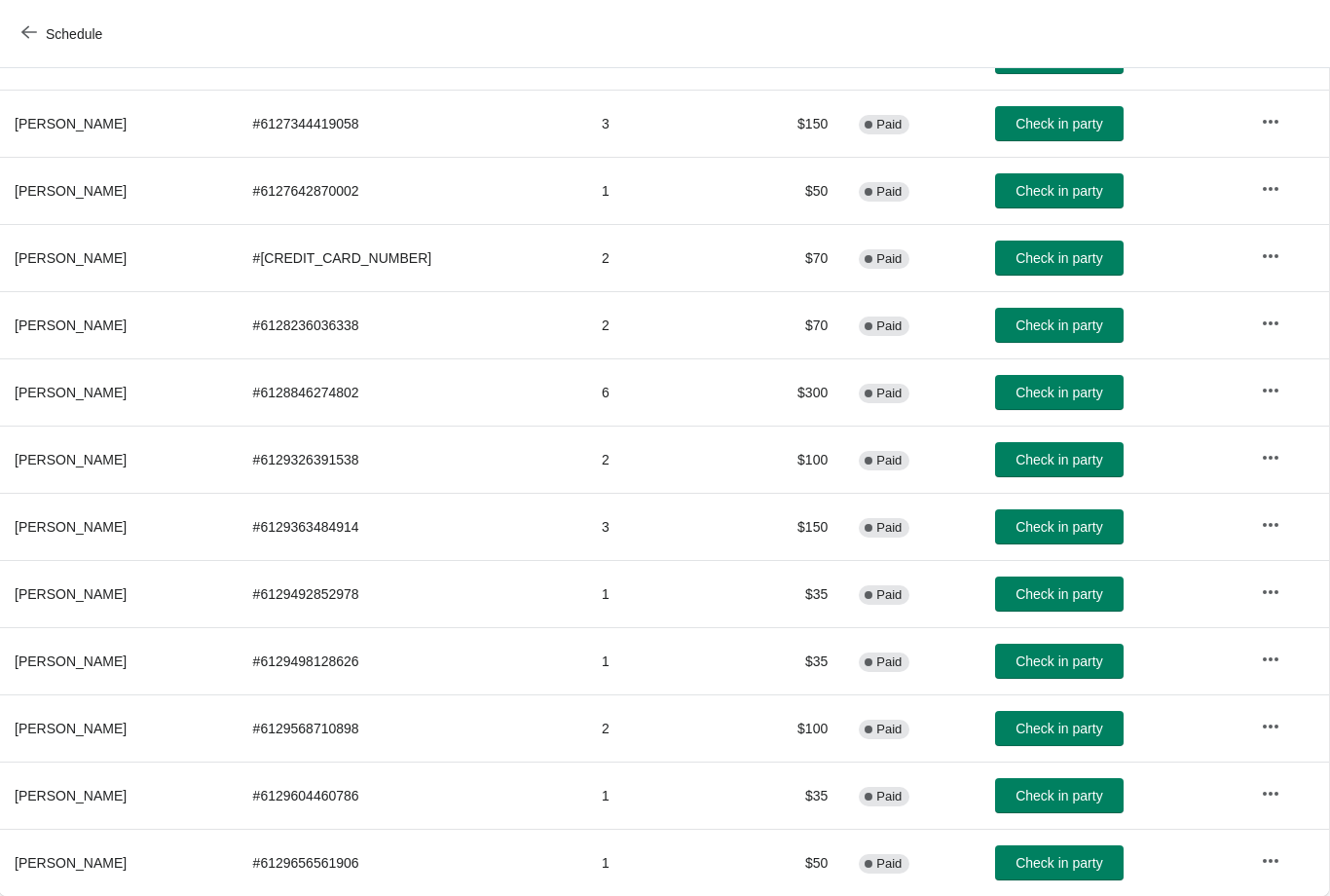
scroll to position [1845, 1]
click at [1031, 401] on button "Check in party" at bounding box center [1059, 393] width 129 height 35
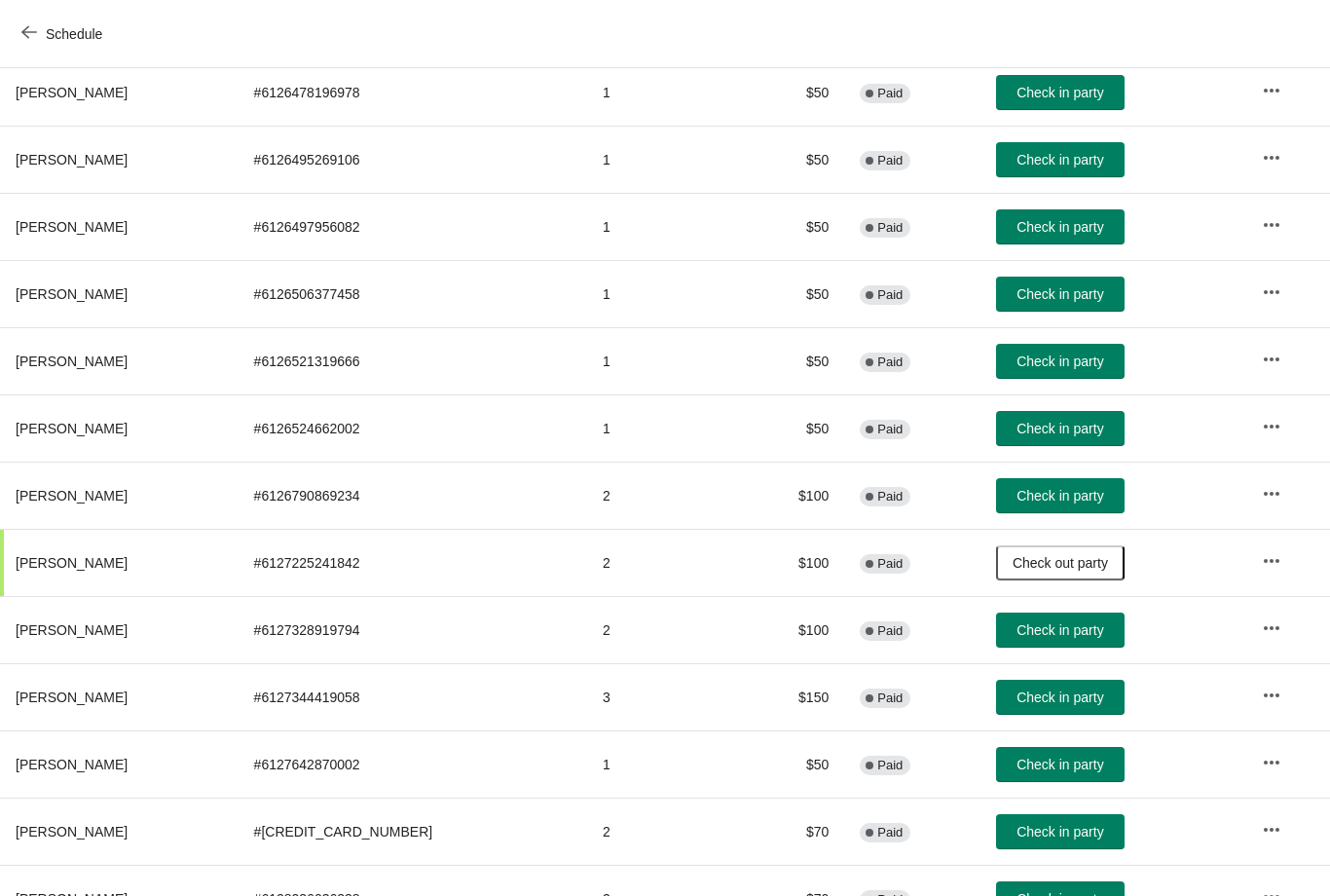
scroll to position [1274, 0]
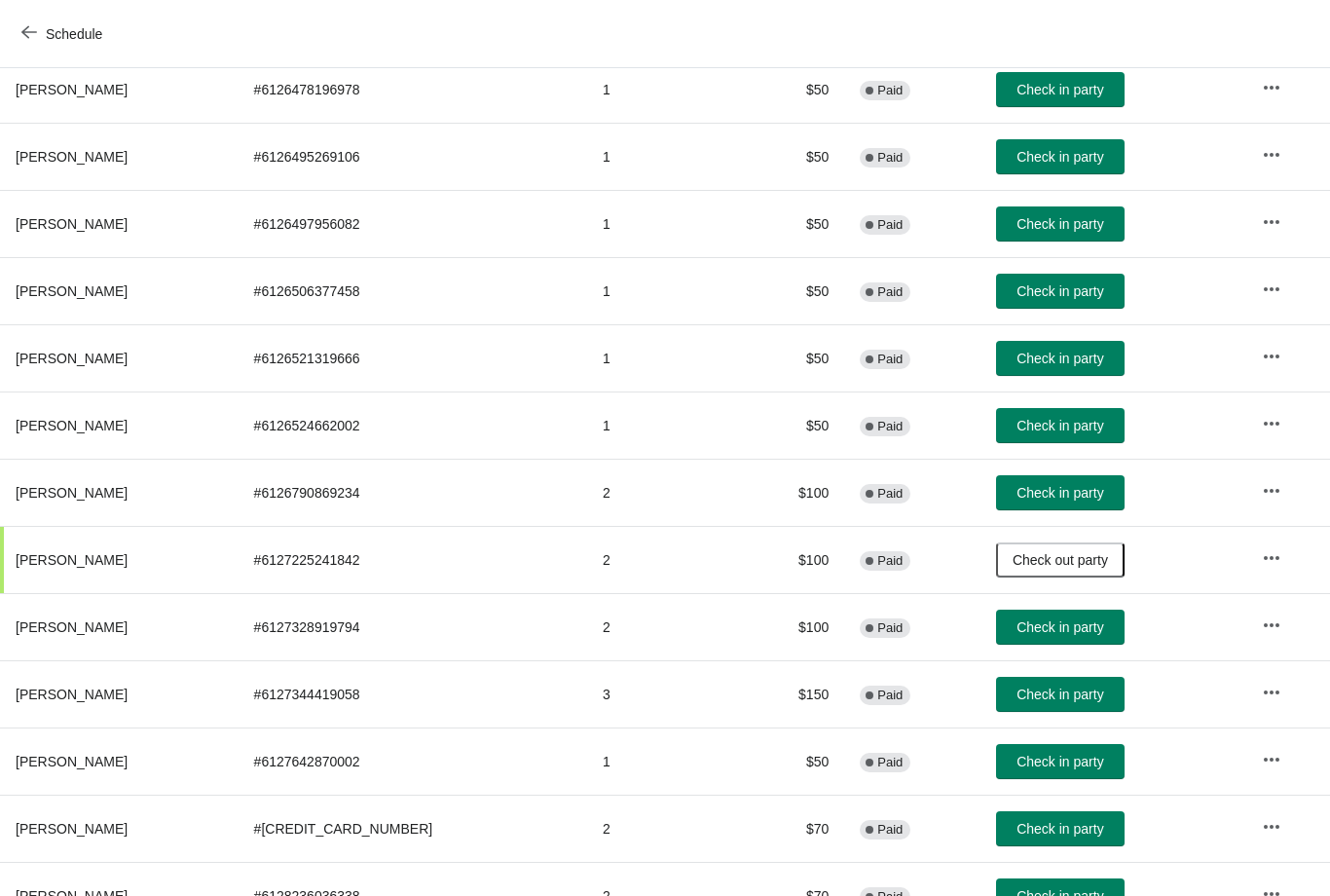
click at [1051, 362] on span "Check in party" at bounding box center [1060, 359] width 86 height 16
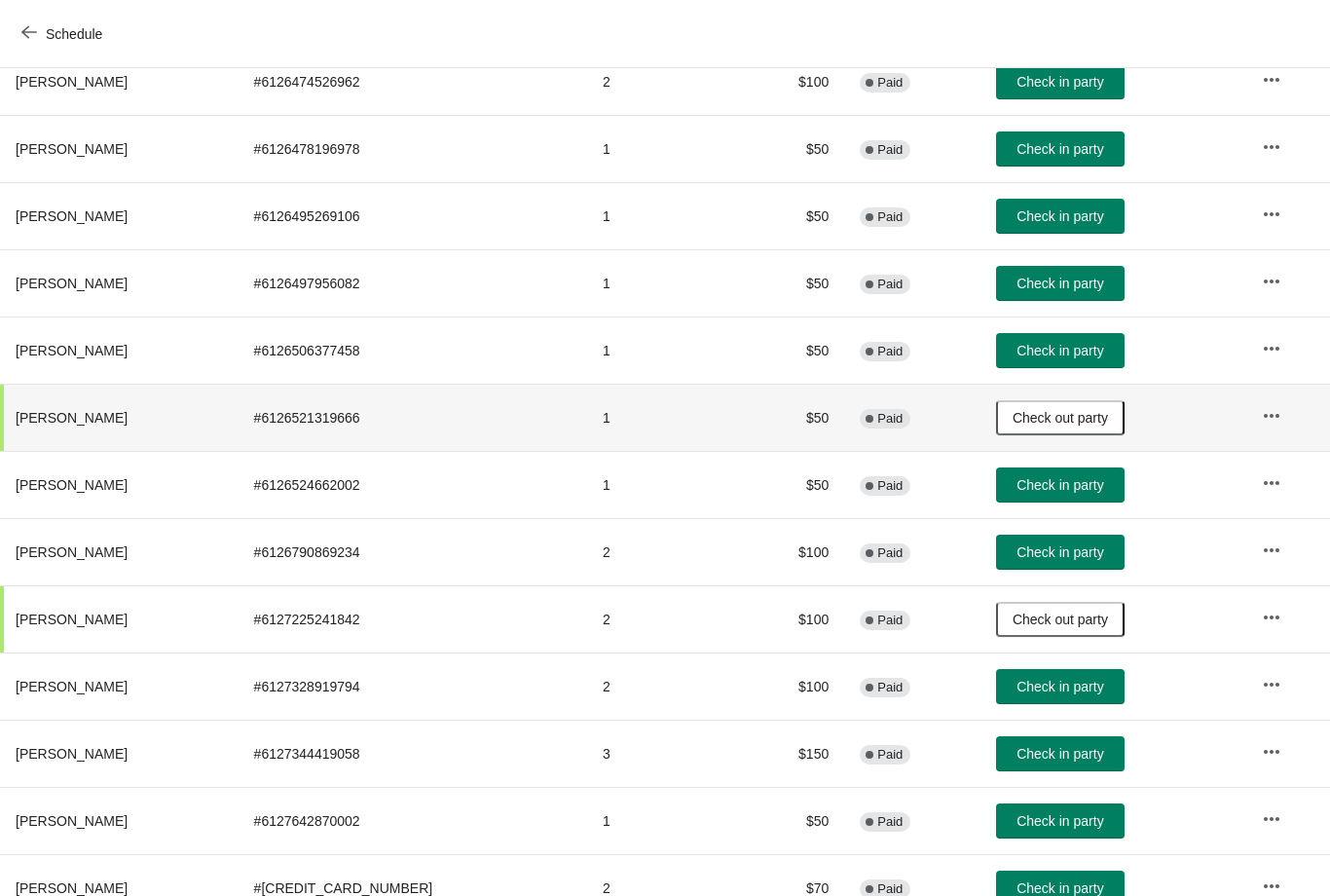
scroll to position [1216, 0]
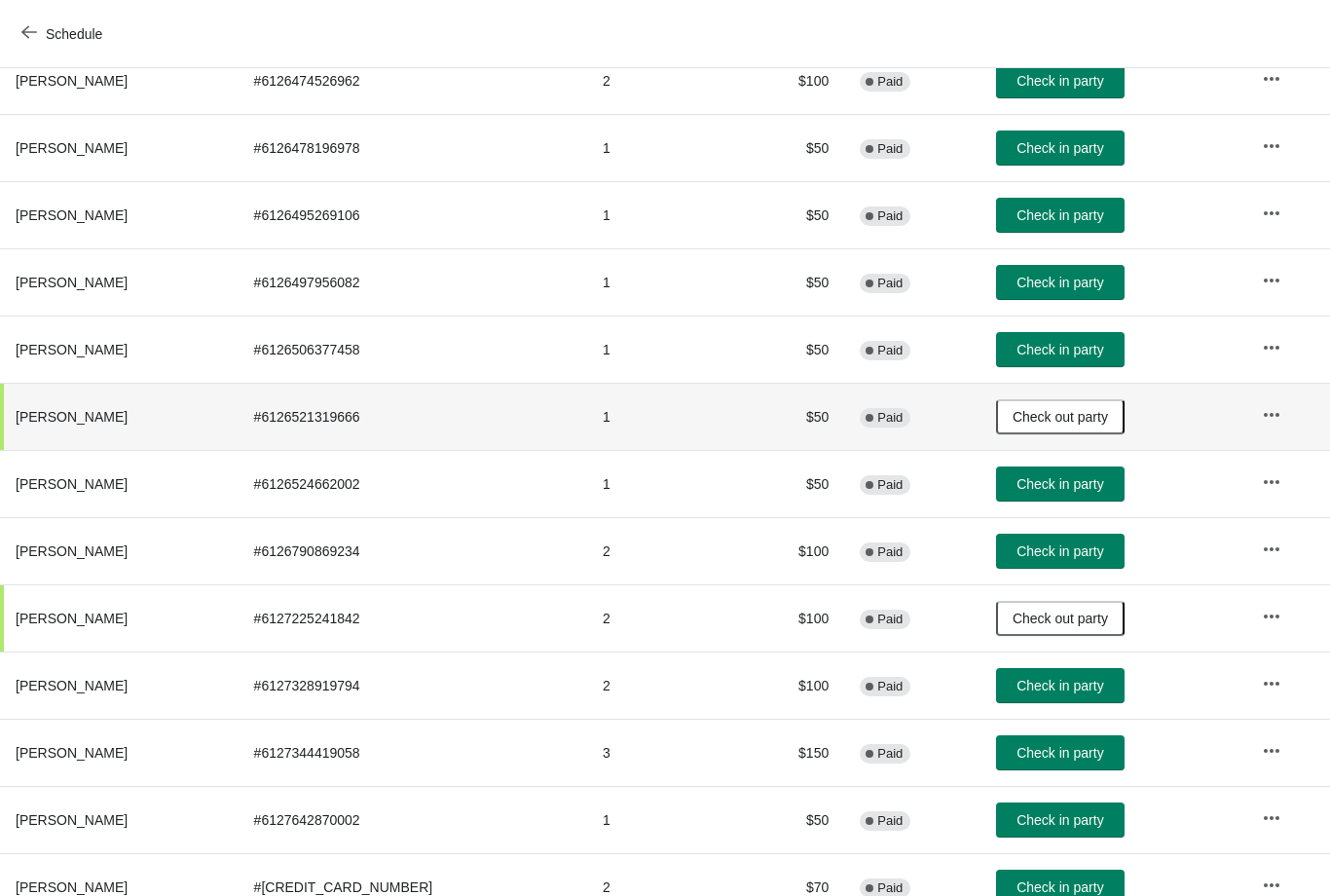
click at [1059, 284] on span "Check in party" at bounding box center [1060, 282] width 86 height 16
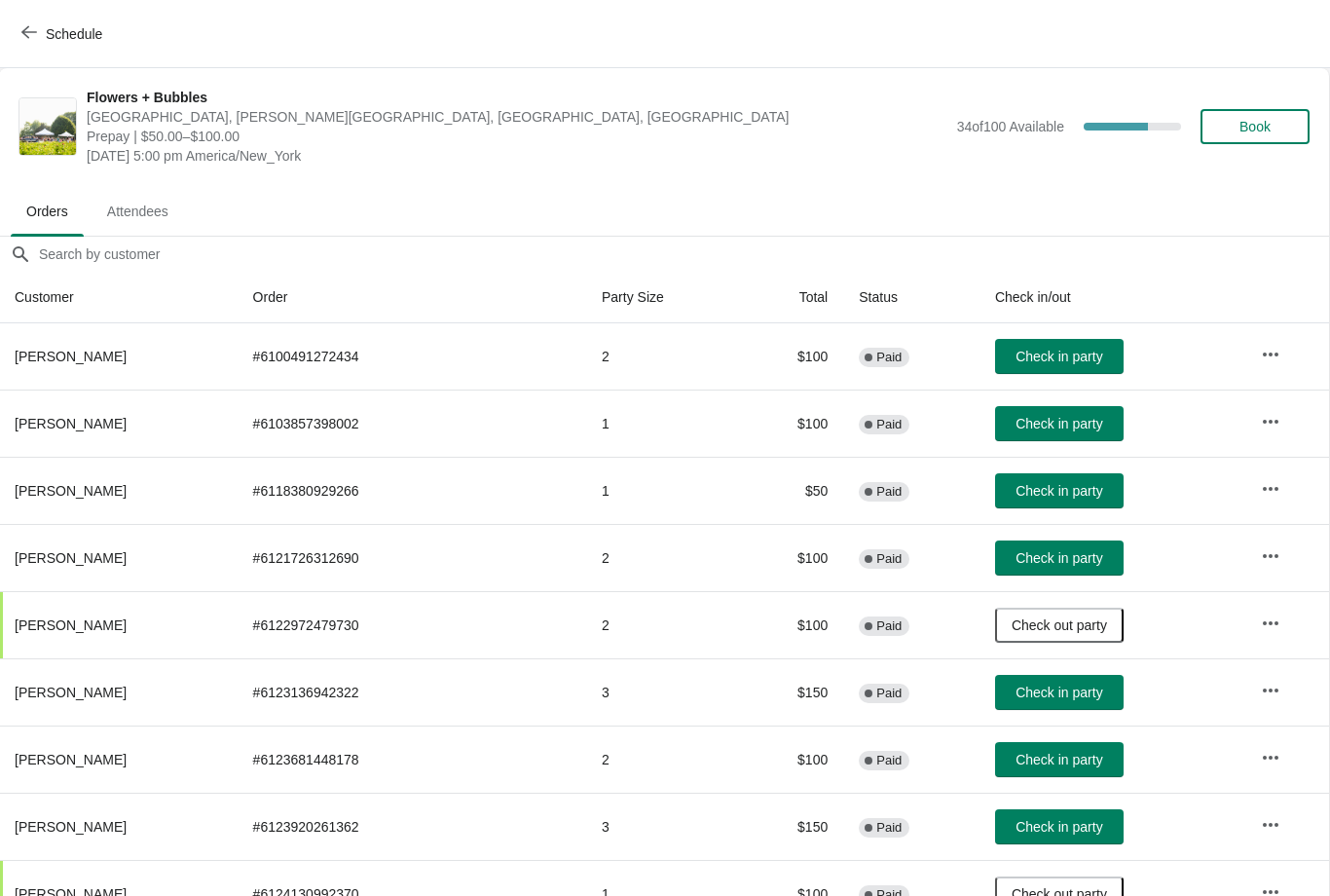
scroll to position [0, 1]
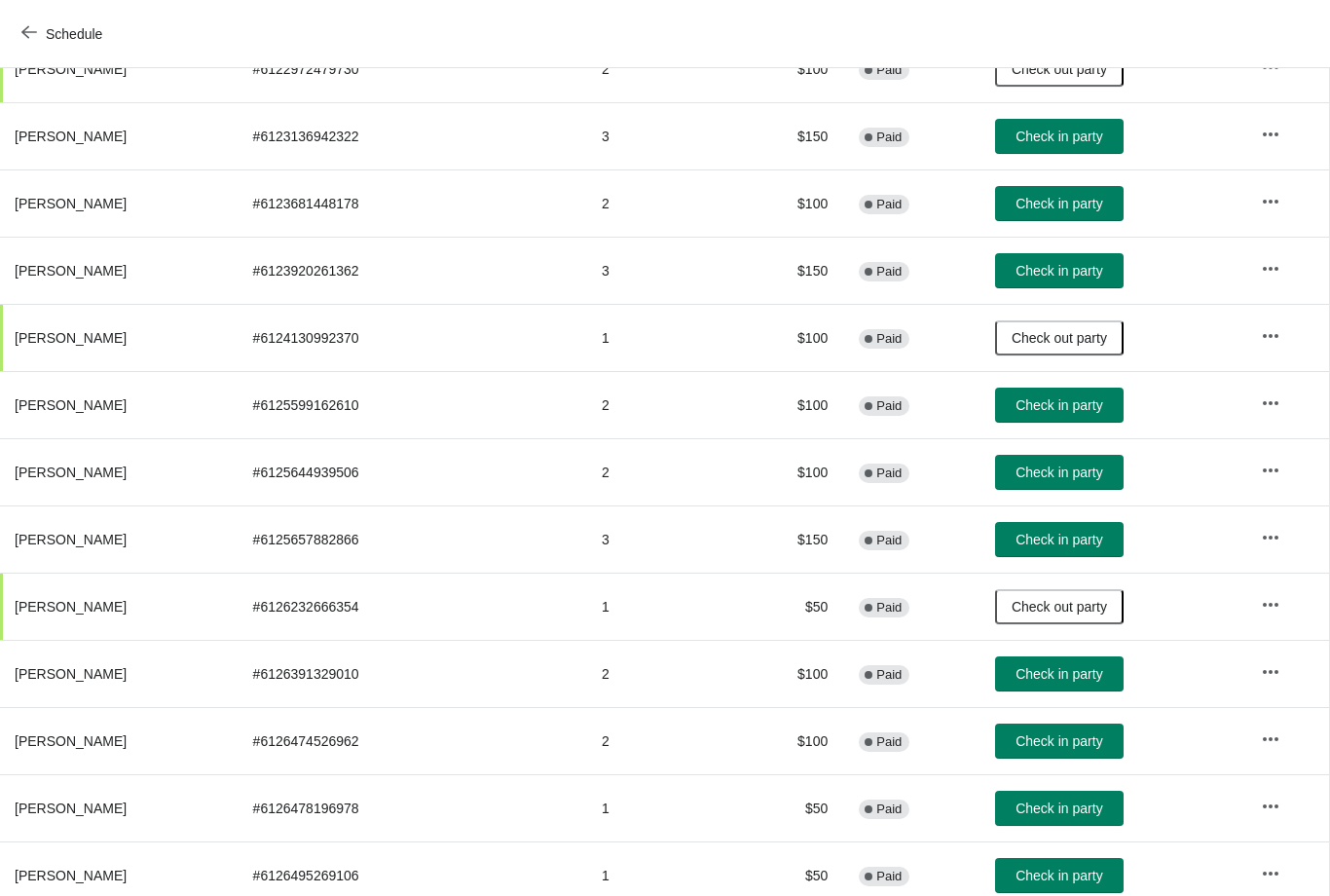
click at [1064, 266] on span "Check in party" at bounding box center [1059, 271] width 86 height 16
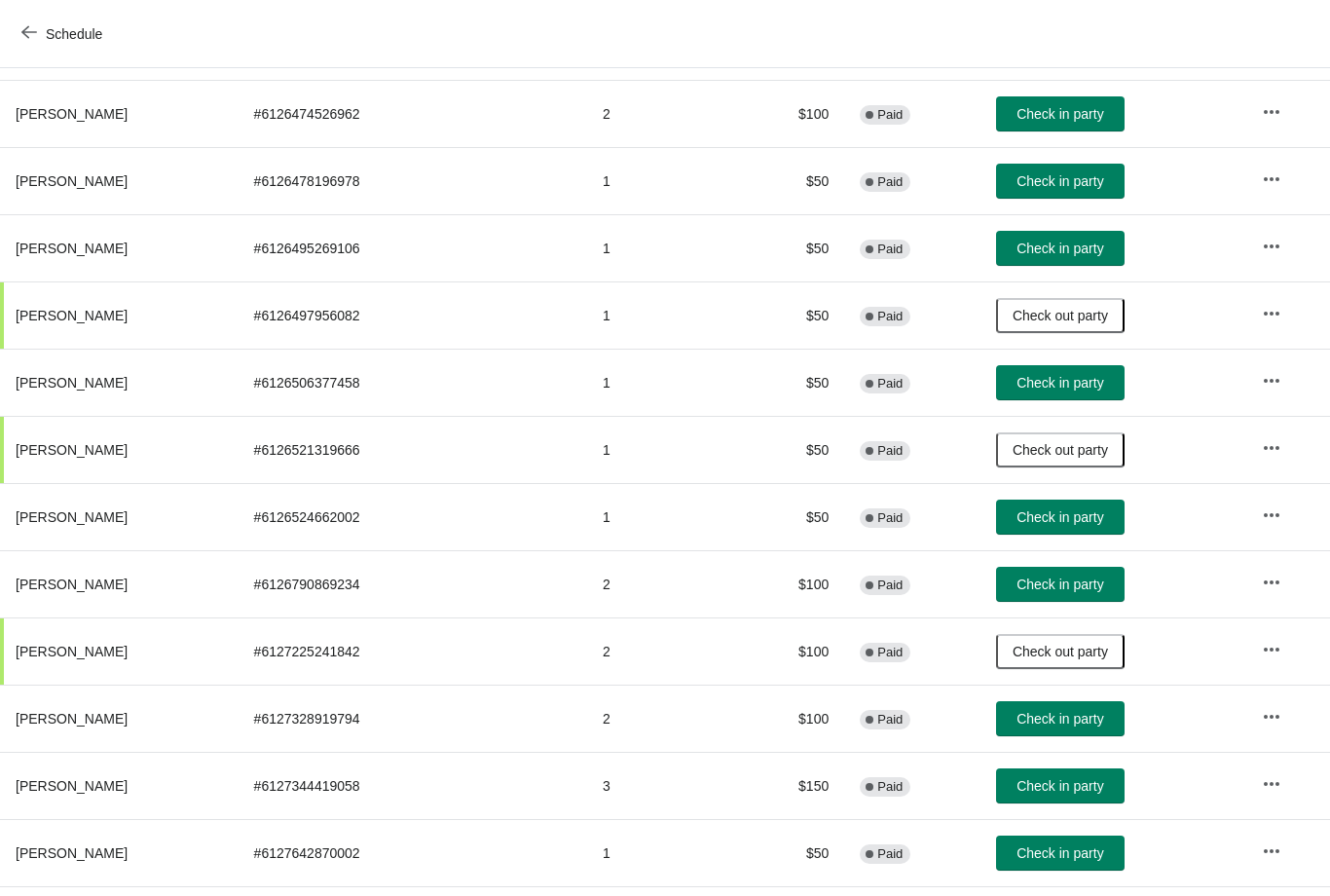
scroll to position [1184, 0]
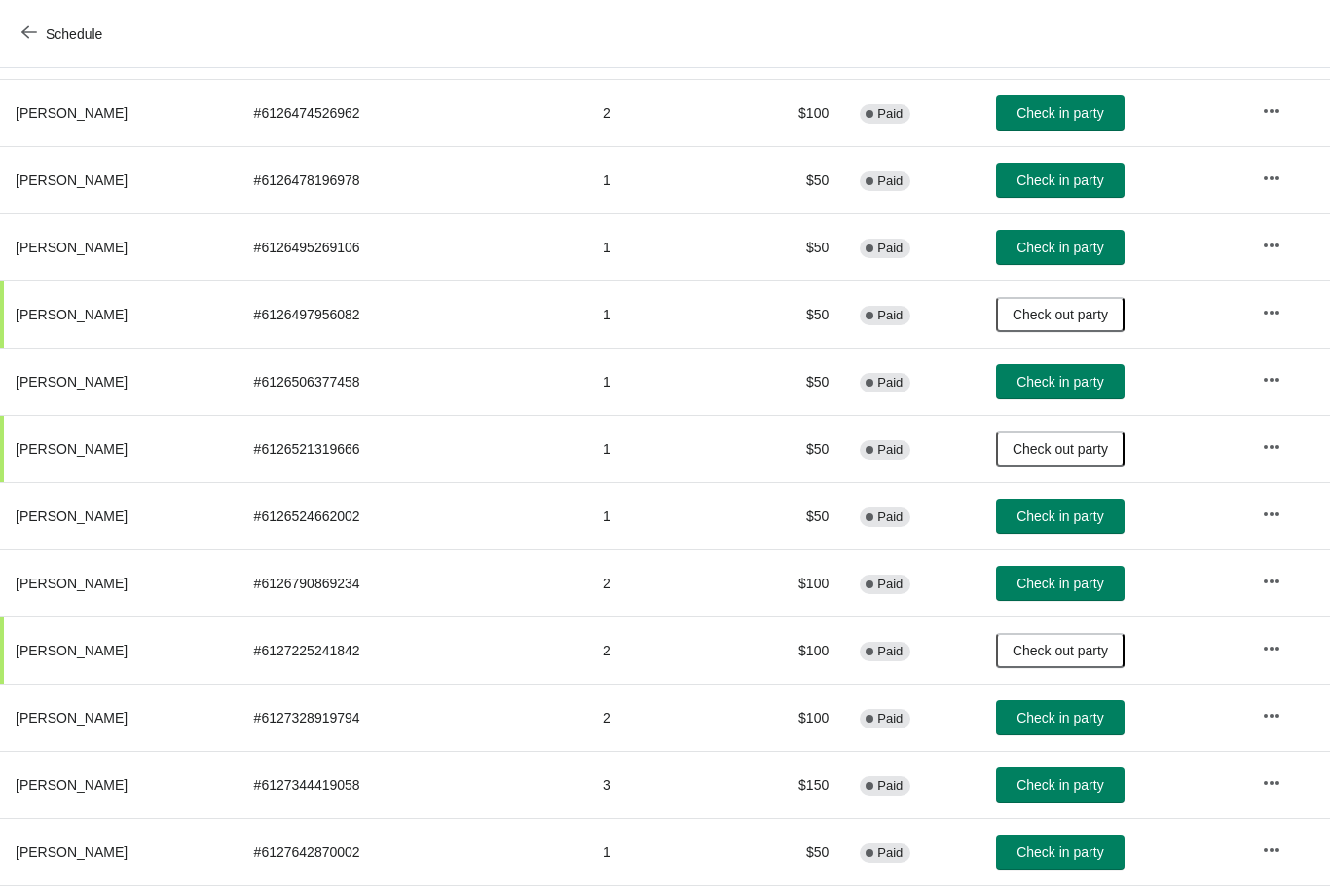
click at [1032, 182] on span "Check in party" at bounding box center [1060, 180] width 86 height 16
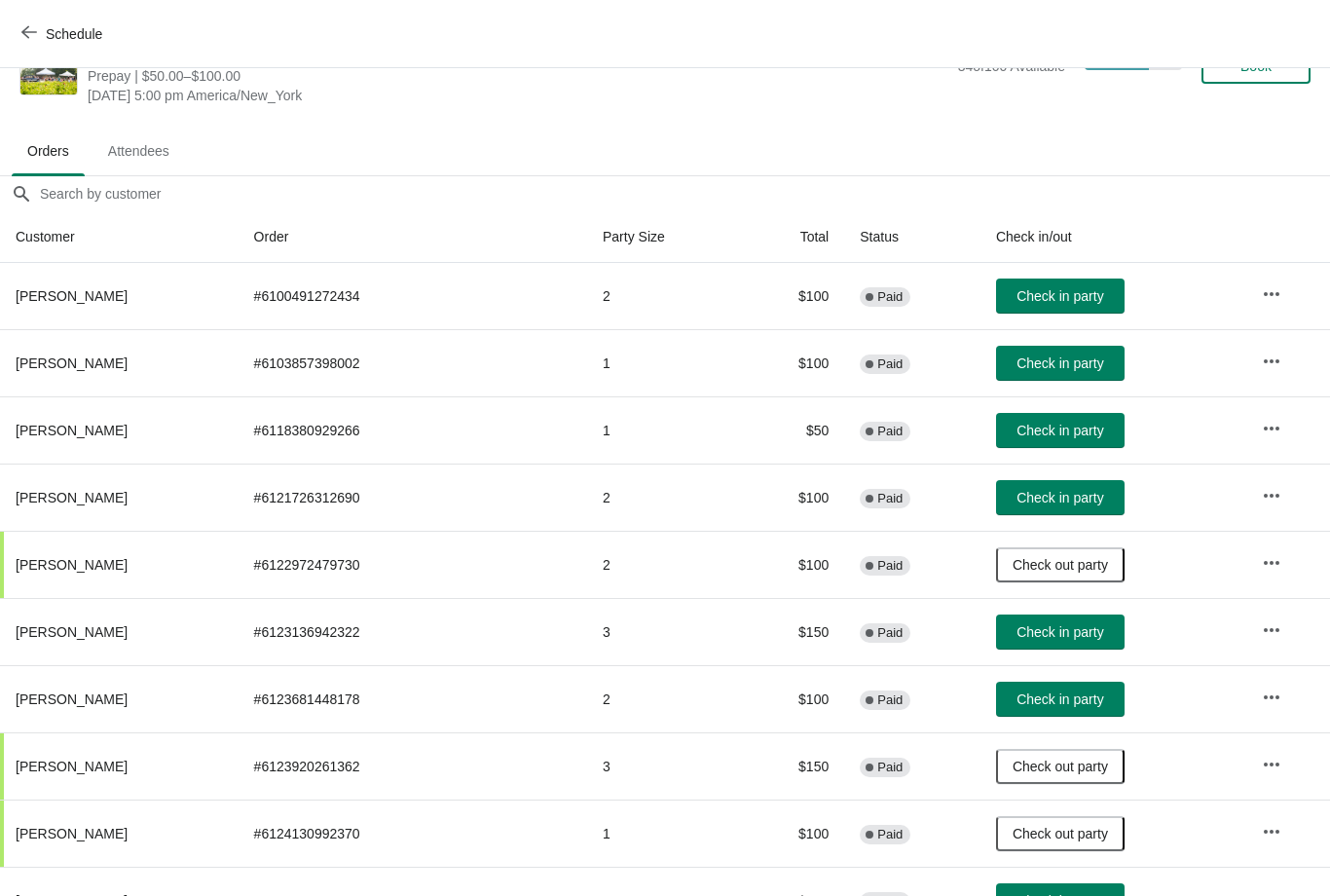
scroll to position [62, 0]
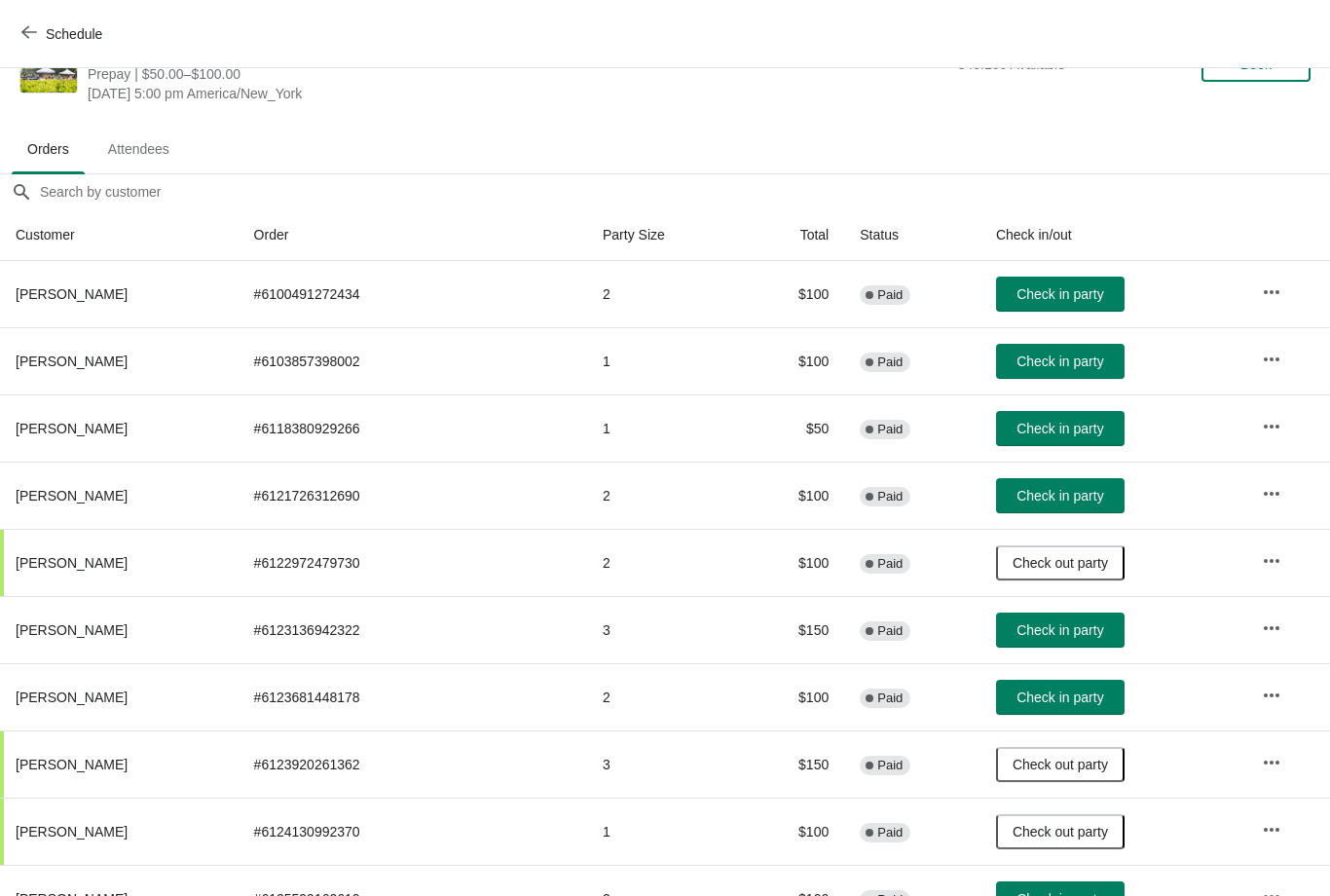
click at [1045, 419] on button "Check in party" at bounding box center [1060, 428] width 129 height 35
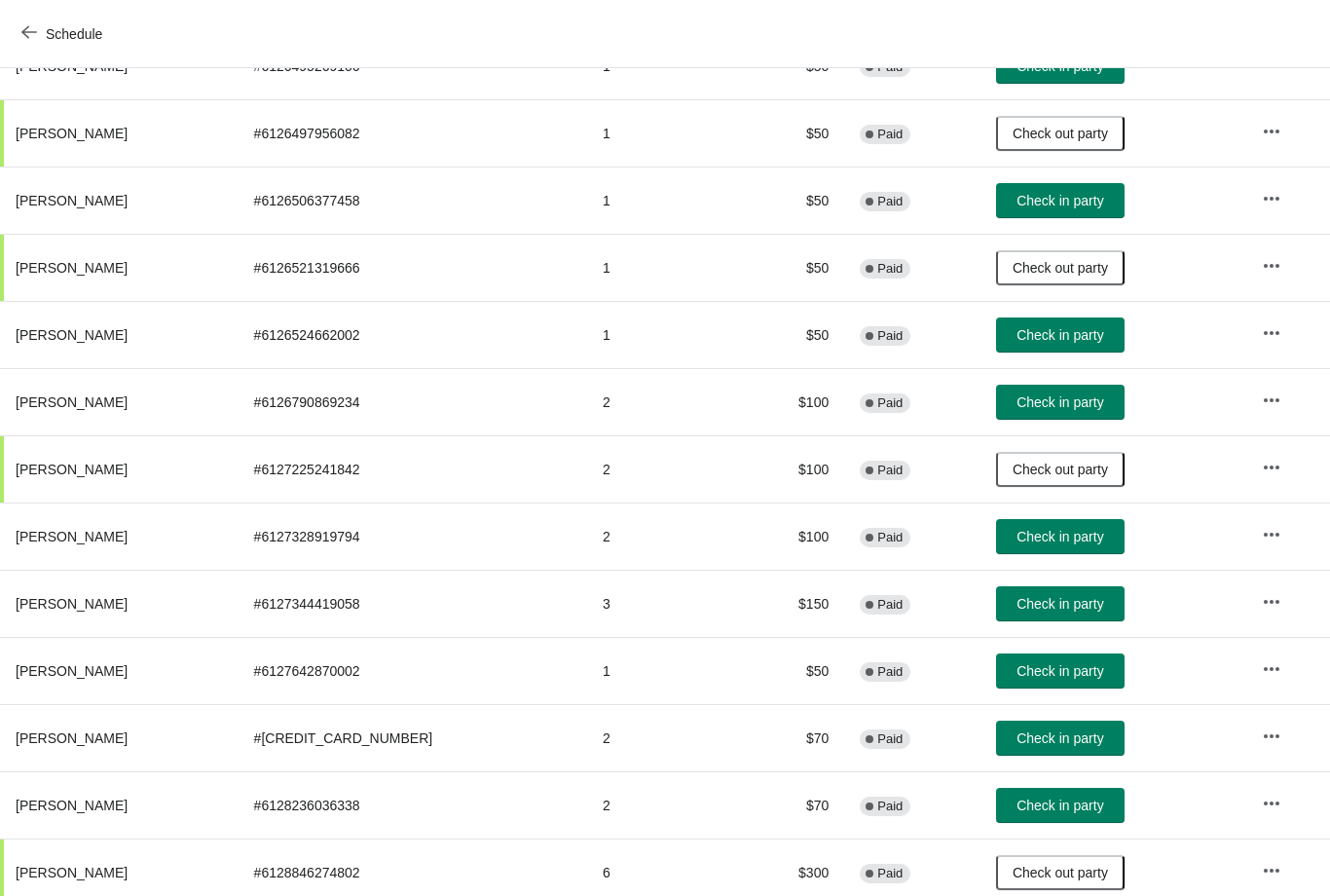
scroll to position [1366, 0]
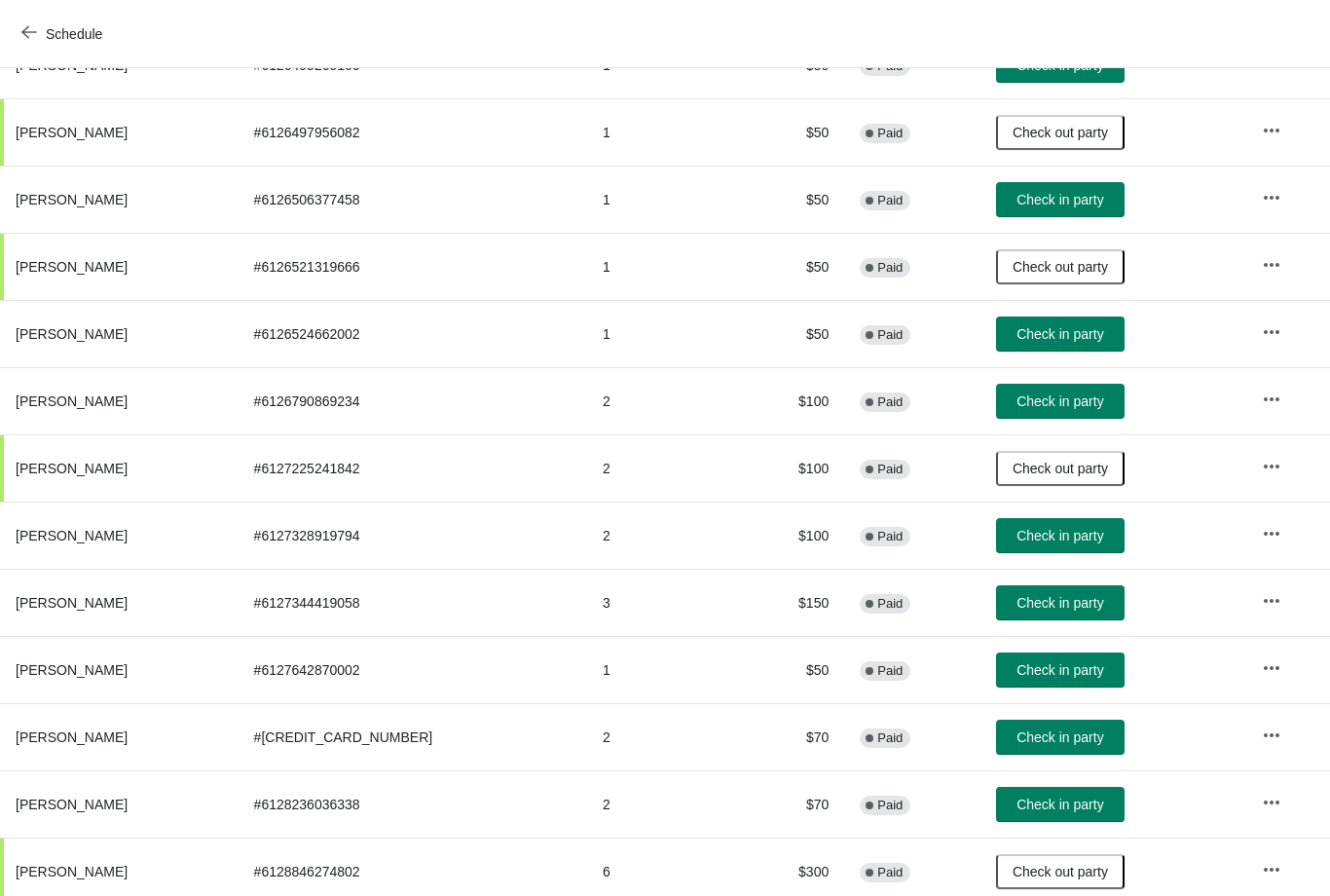
click at [1059, 543] on span "Check in party" at bounding box center [1060, 535] width 86 height 16
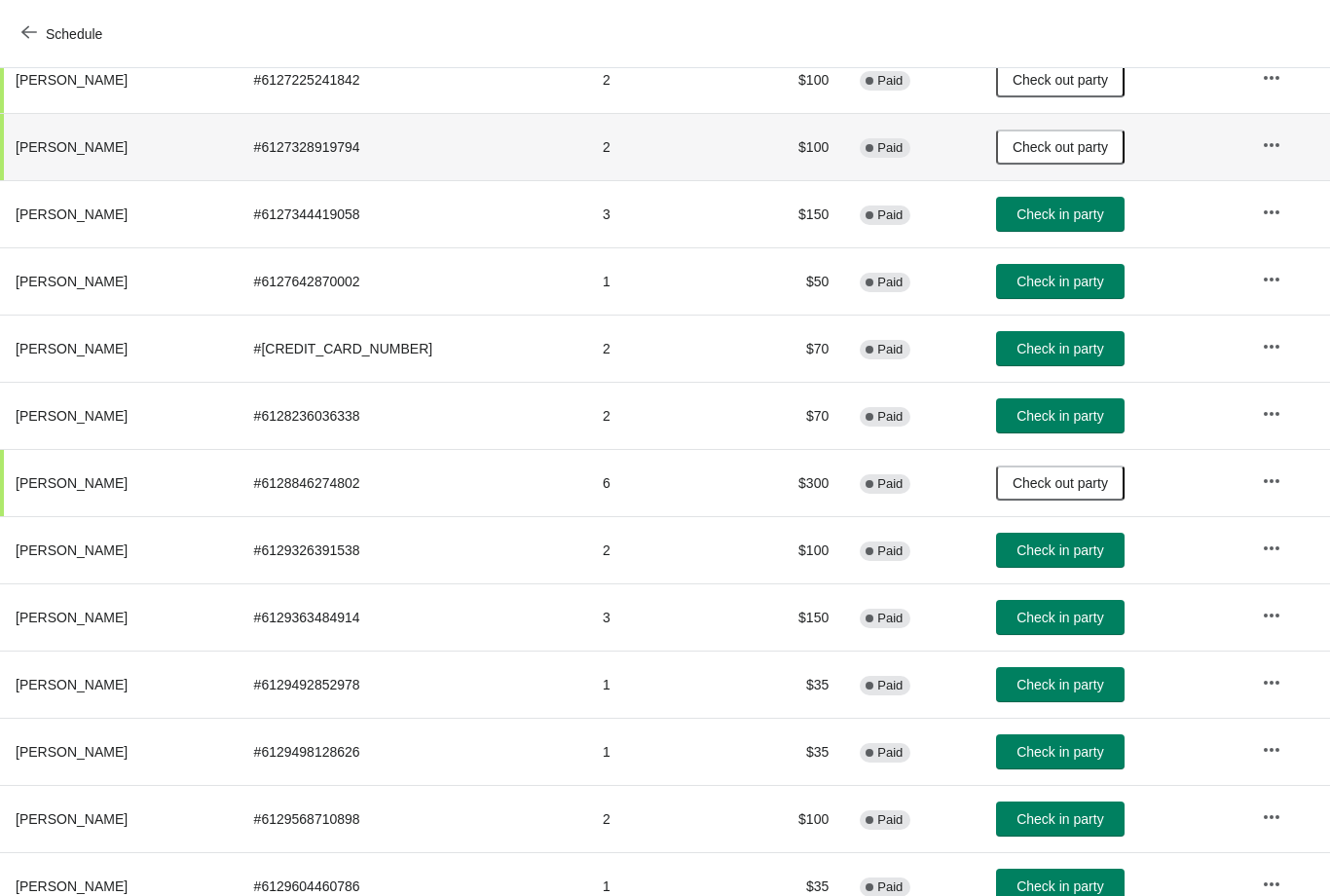
scroll to position [1757, 0]
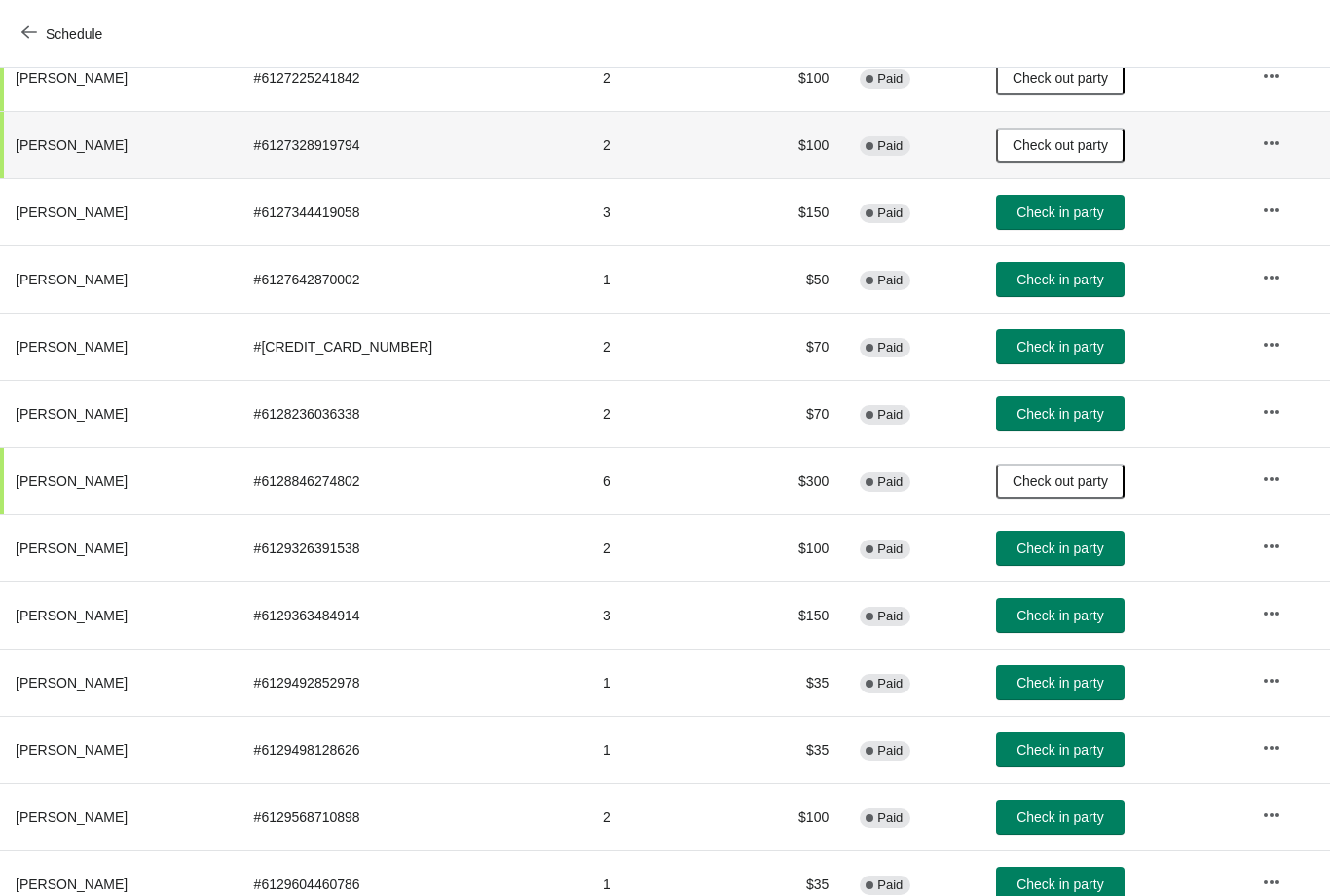
click at [1065, 342] on span "Check in party" at bounding box center [1060, 347] width 86 height 16
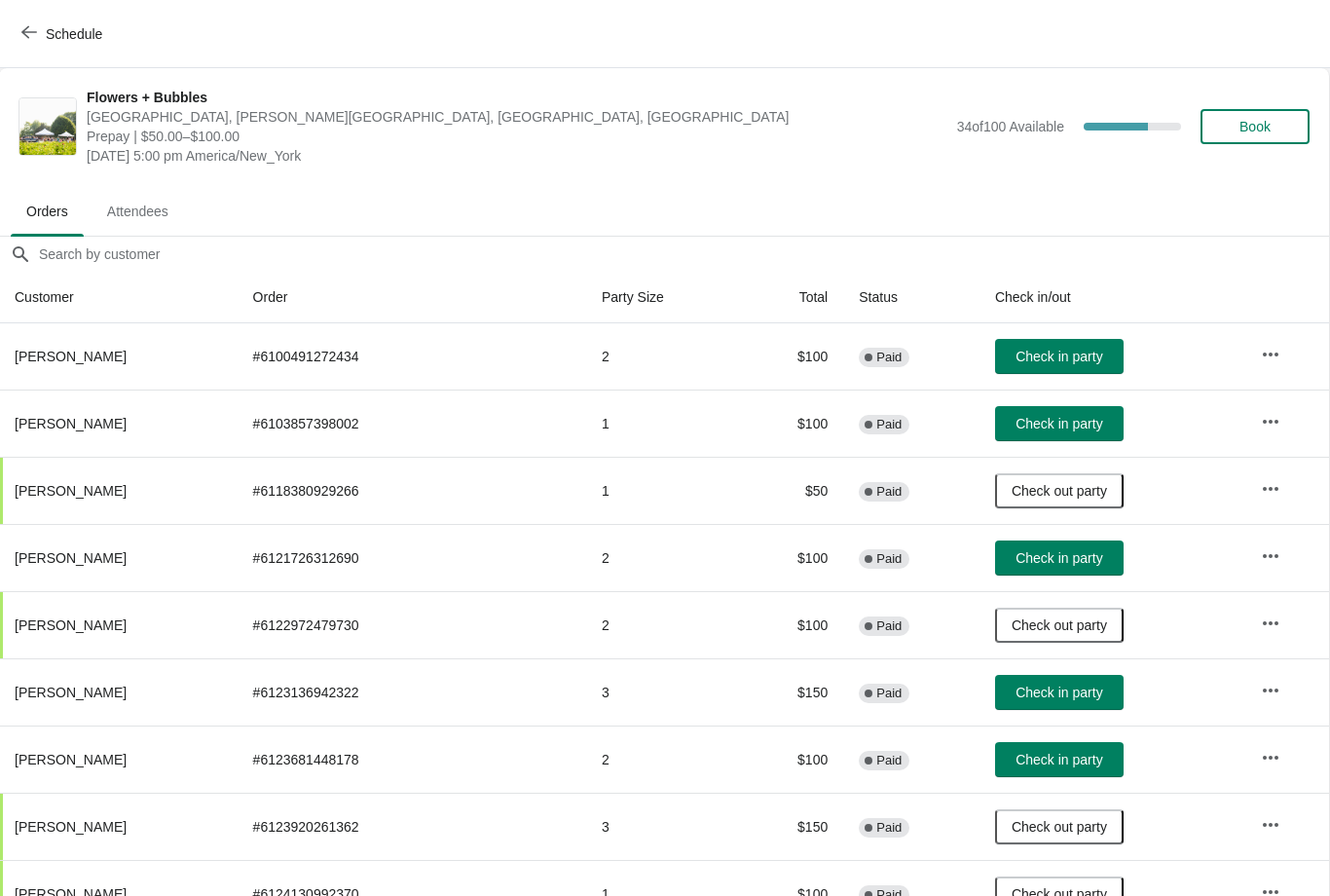
scroll to position [0, 1]
click at [1055, 435] on button "Check in party" at bounding box center [1059, 423] width 129 height 35
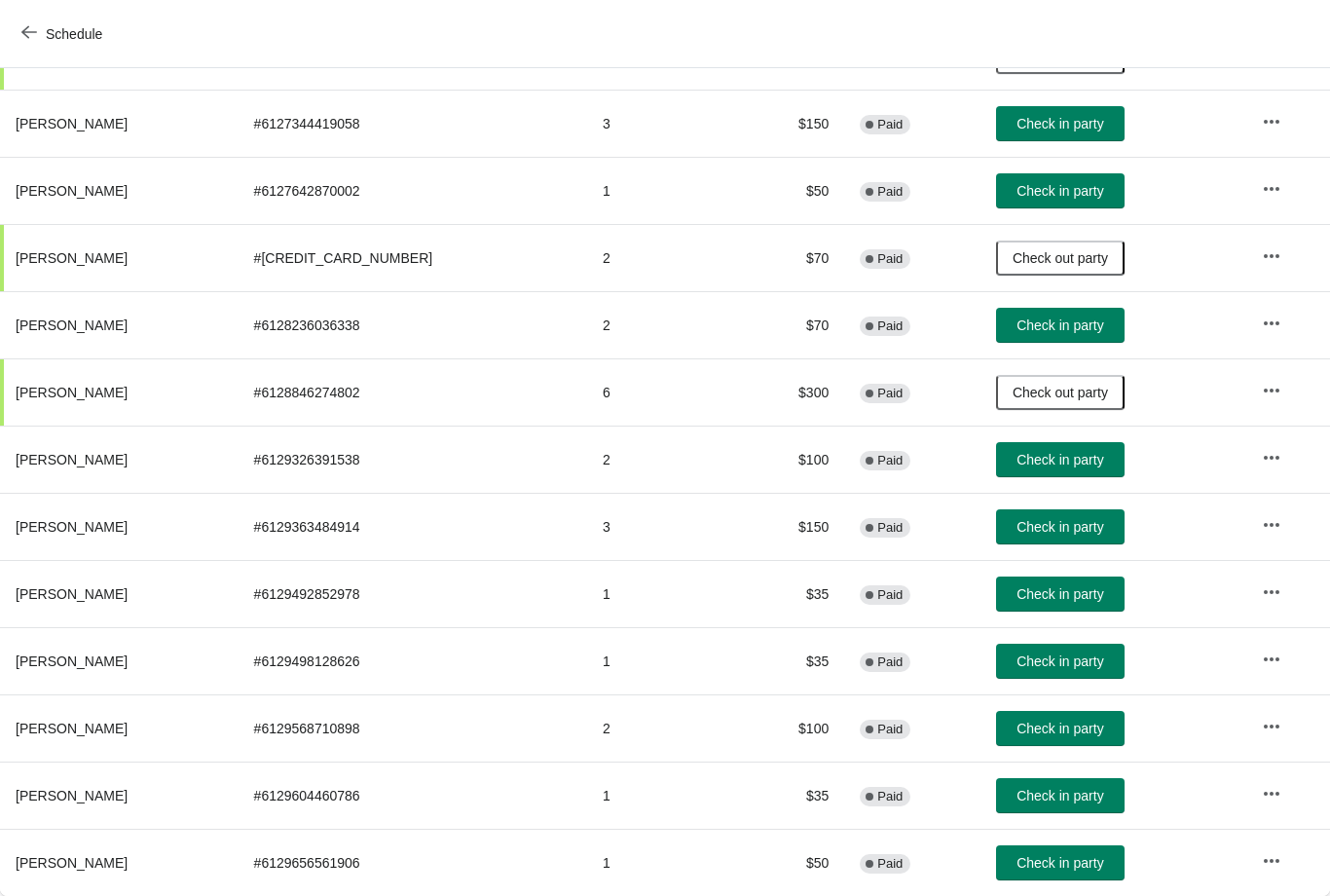
scroll to position [1845, 0]
click at [1058, 878] on button "Check in party" at bounding box center [1060, 863] width 129 height 35
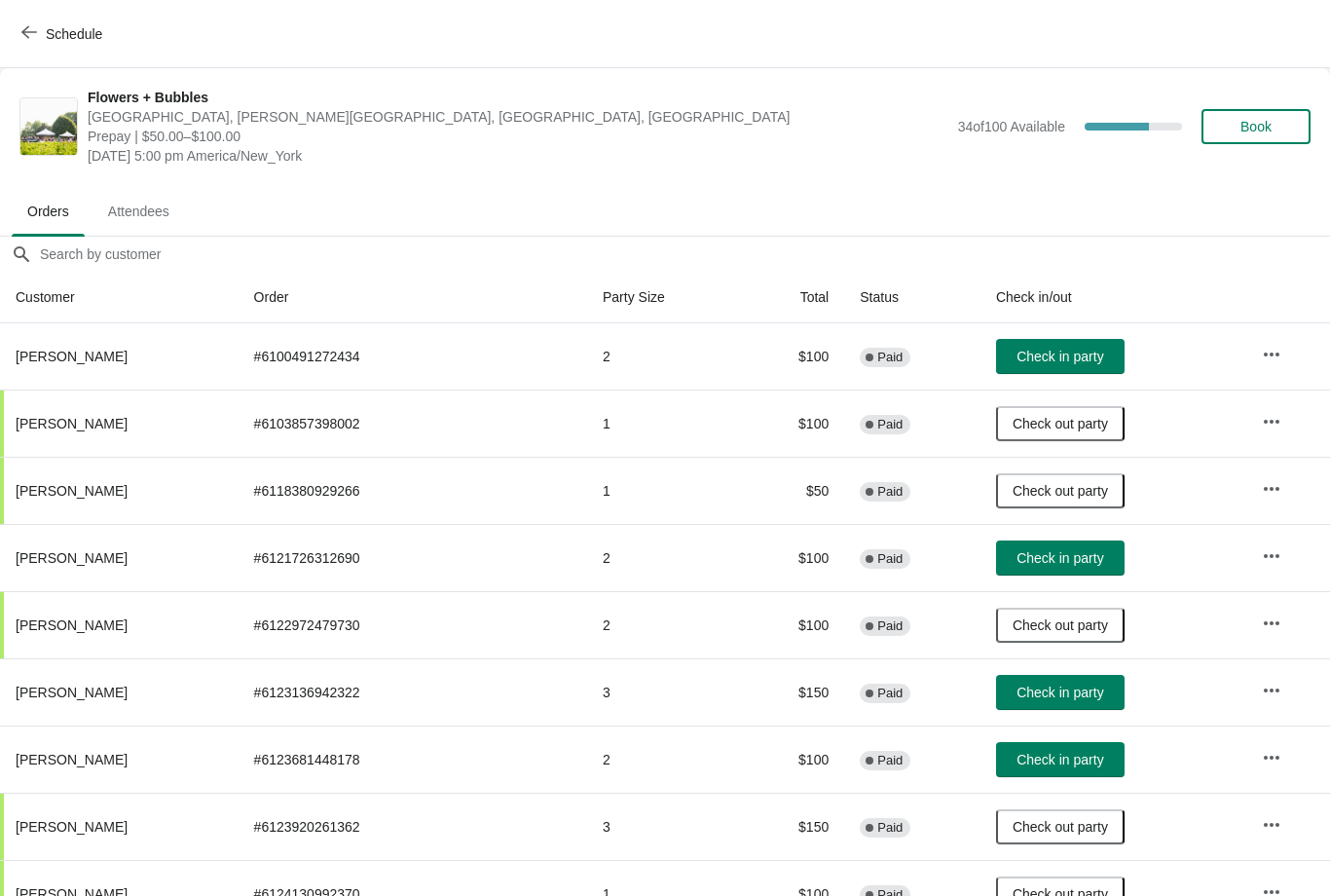
scroll to position [0, 0]
click at [1039, 356] on span "Check in party" at bounding box center [1060, 357] width 86 height 16
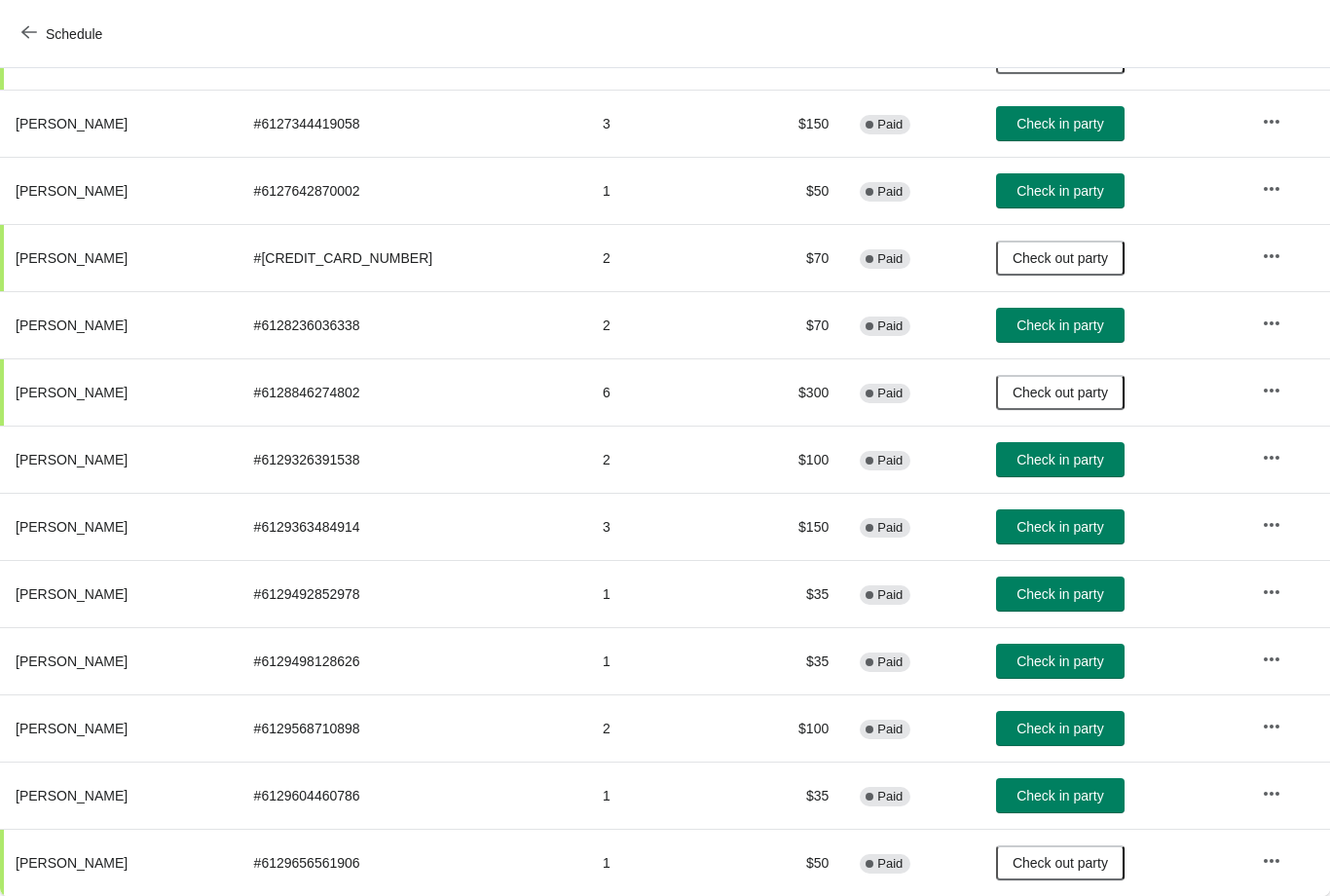
scroll to position [1845, 0]
click at [1061, 532] on span "Check in party" at bounding box center [1060, 527] width 86 height 16
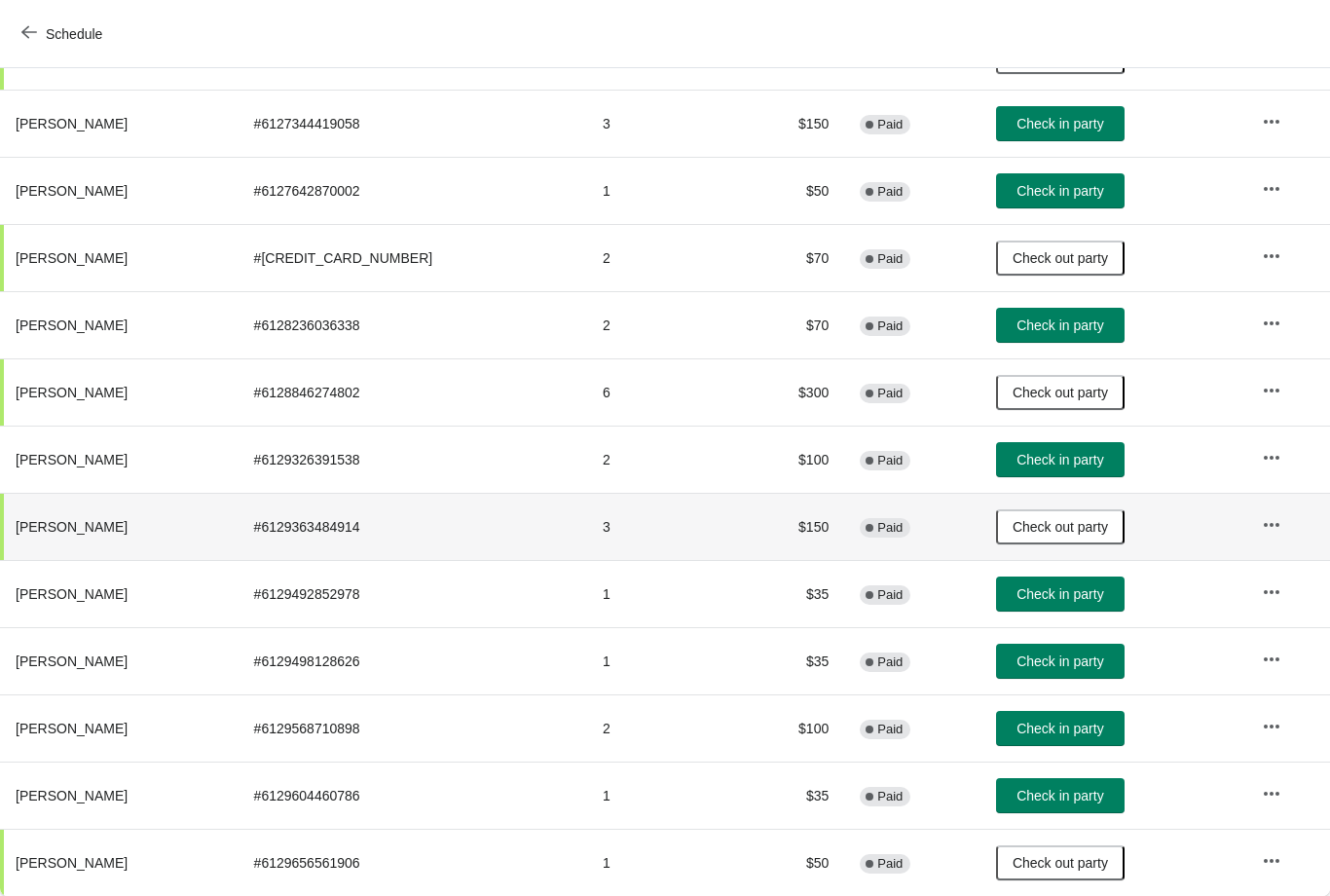
click at [1053, 675] on button "Check in party" at bounding box center [1060, 661] width 129 height 35
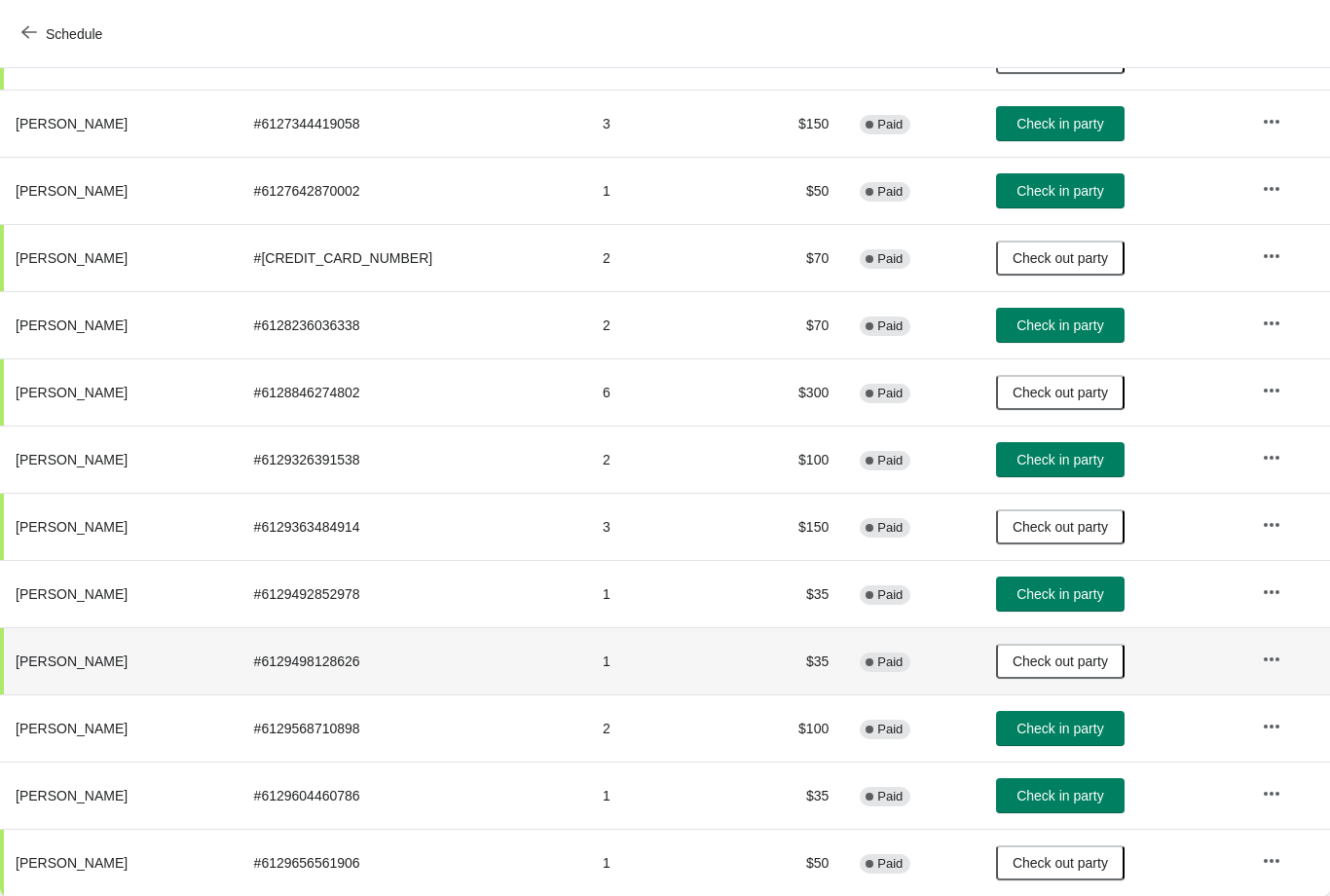
click at [239, 208] on th "[PERSON_NAME]" at bounding box center [119, 191] width 239 height 67
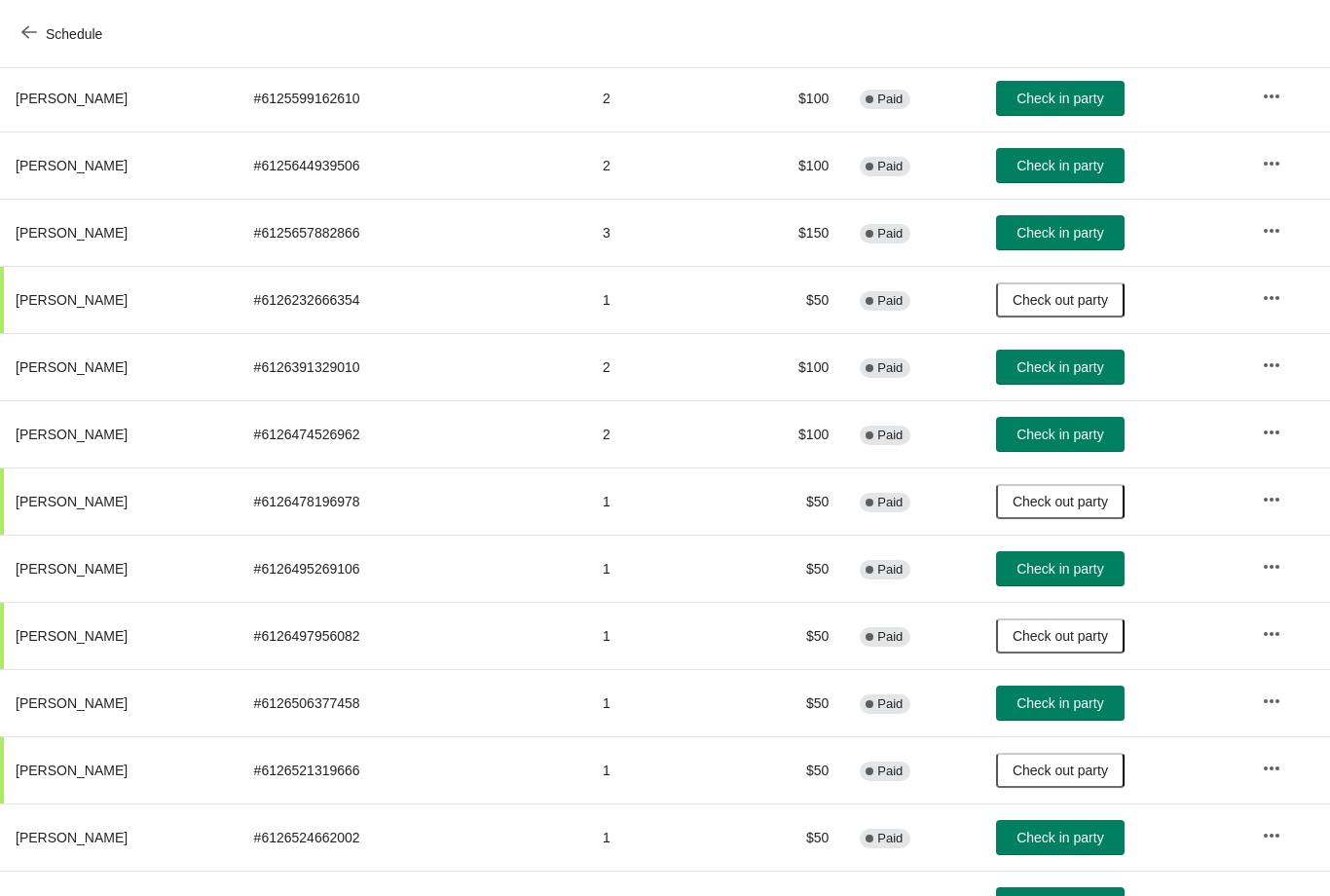
scroll to position [862, 0]
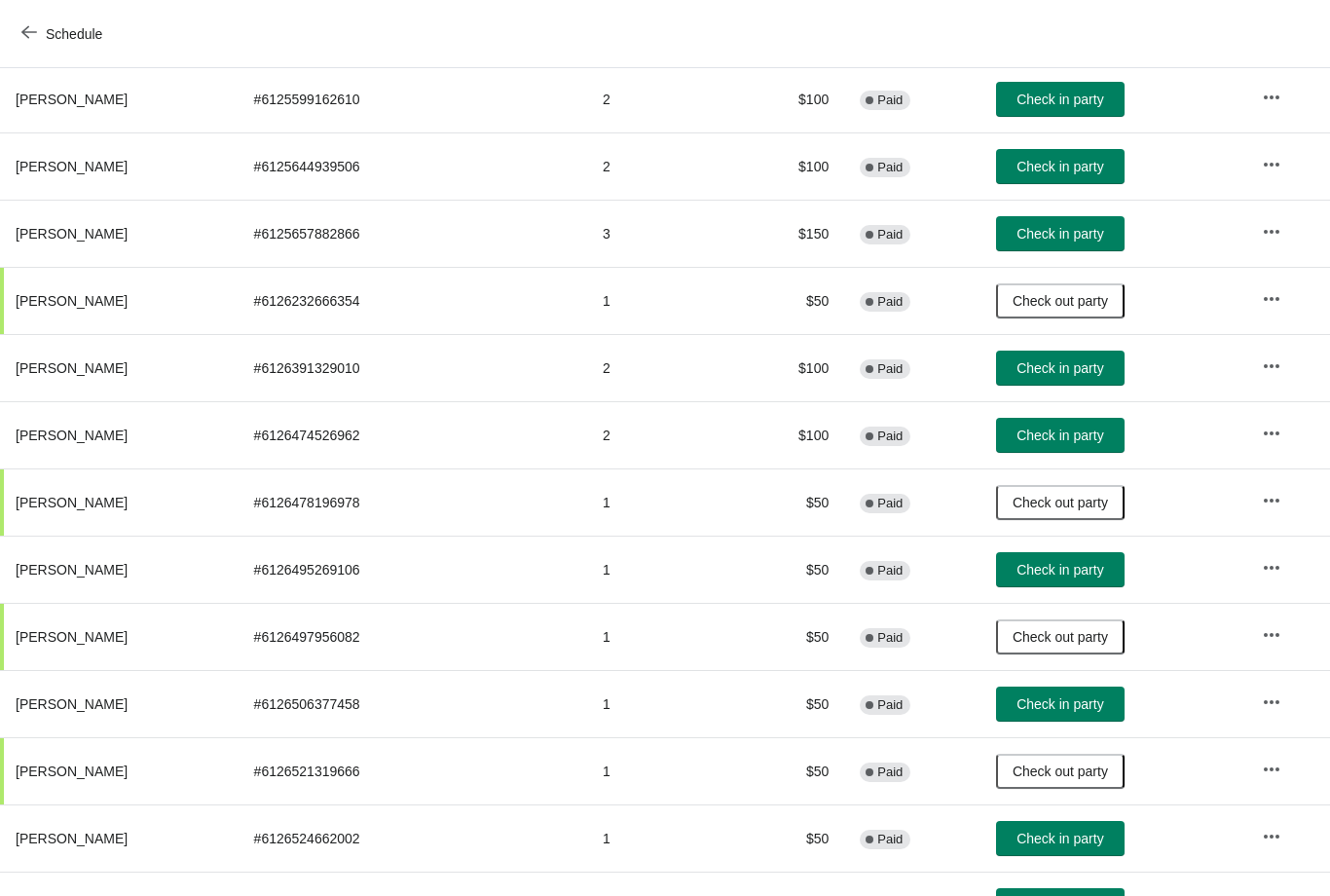
click at [1039, 235] on span "Check in party" at bounding box center [1060, 234] width 86 height 16
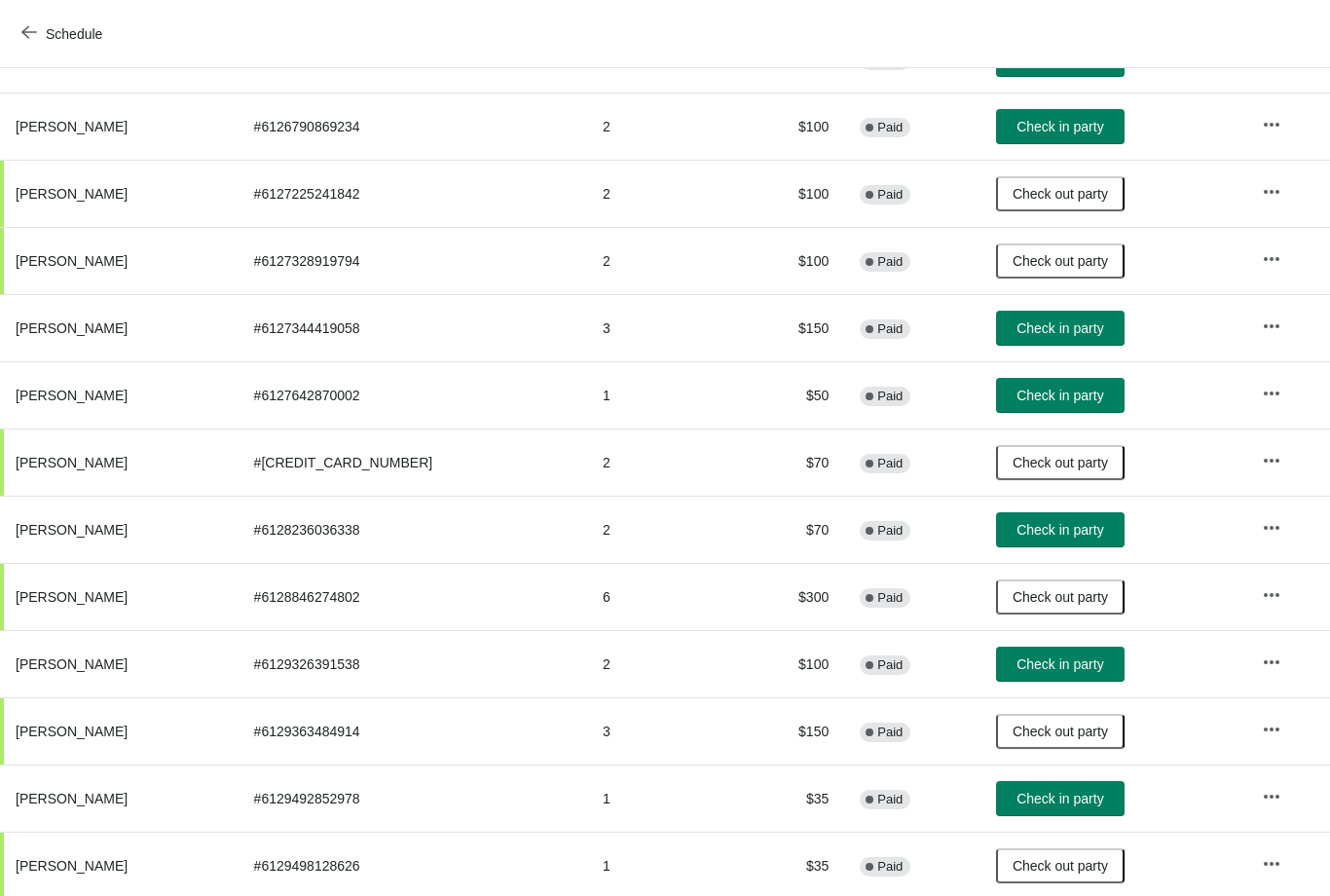
scroll to position [1643, 0]
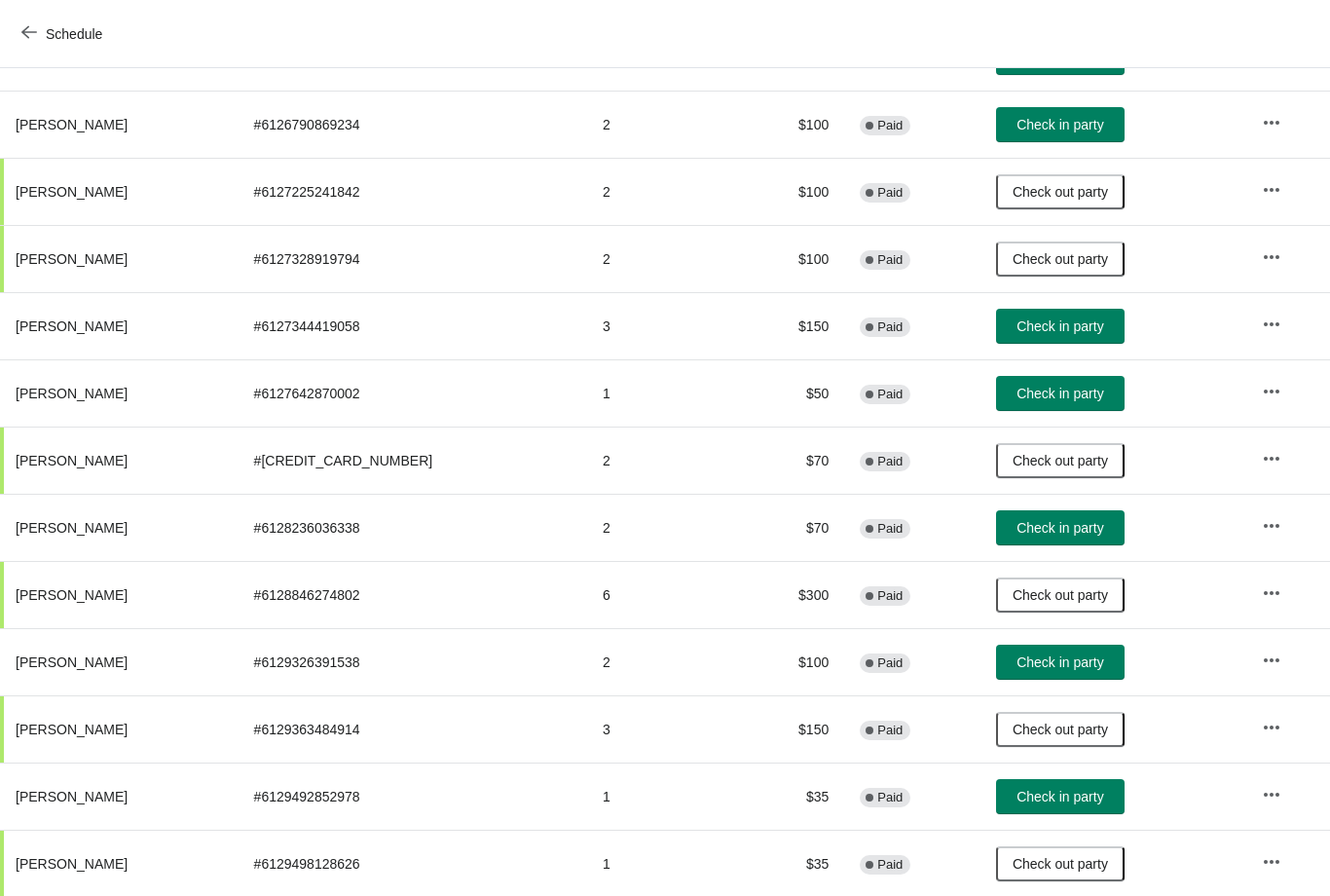
click at [1060, 328] on span "Check in party" at bounding box center [1060, 326] width 86 height 16
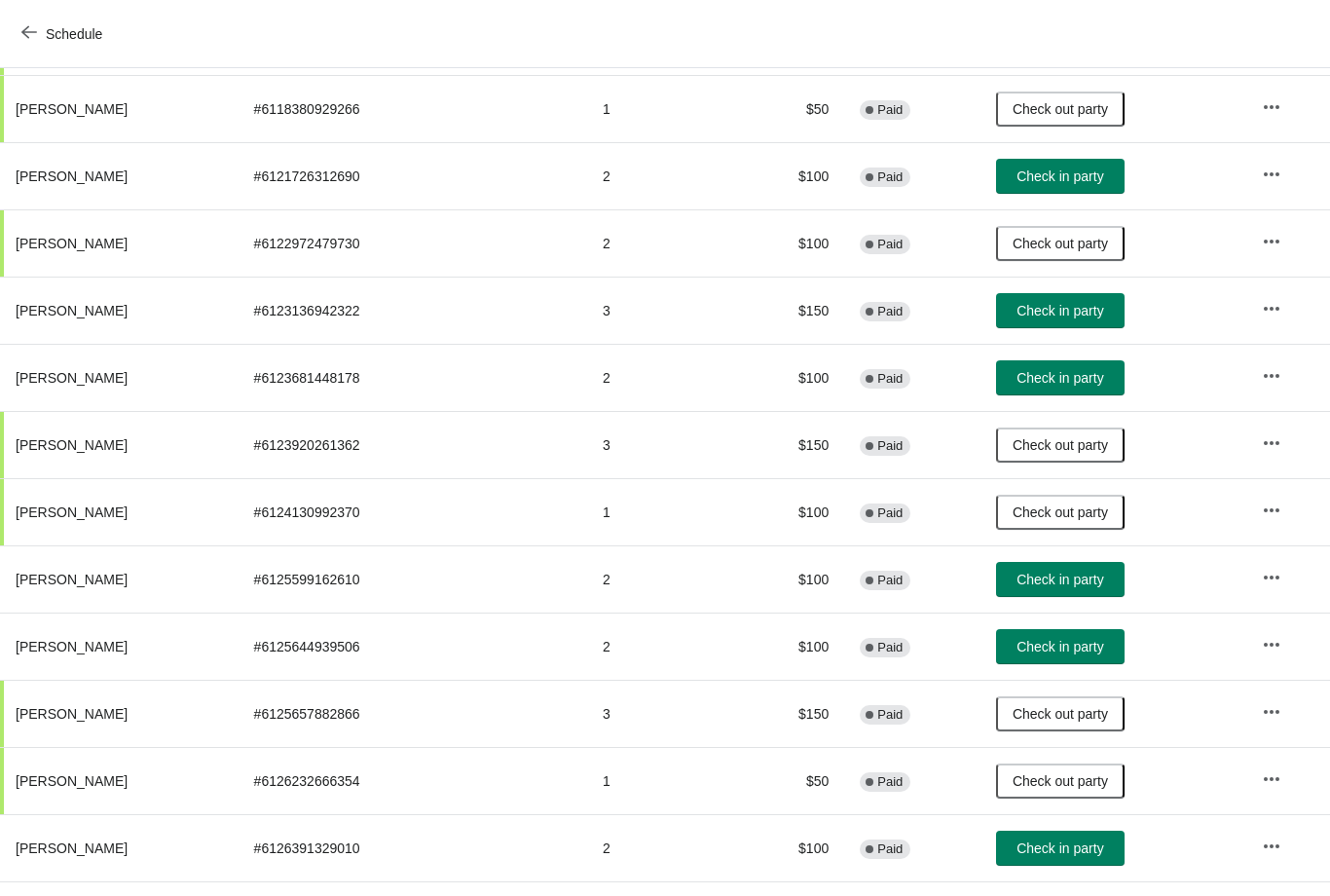
scroll to position [418, -10]
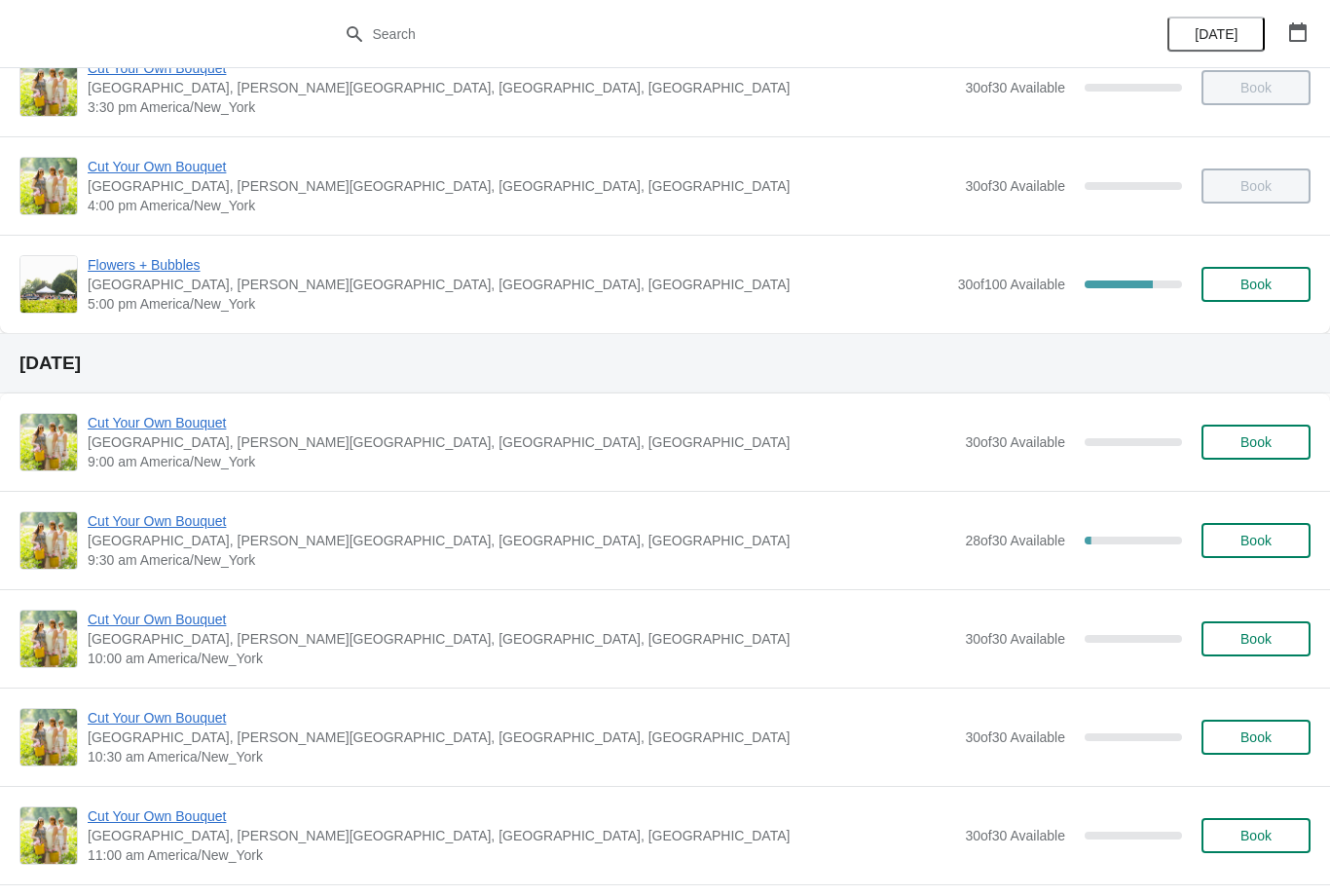
scroll to position [1411, 0]
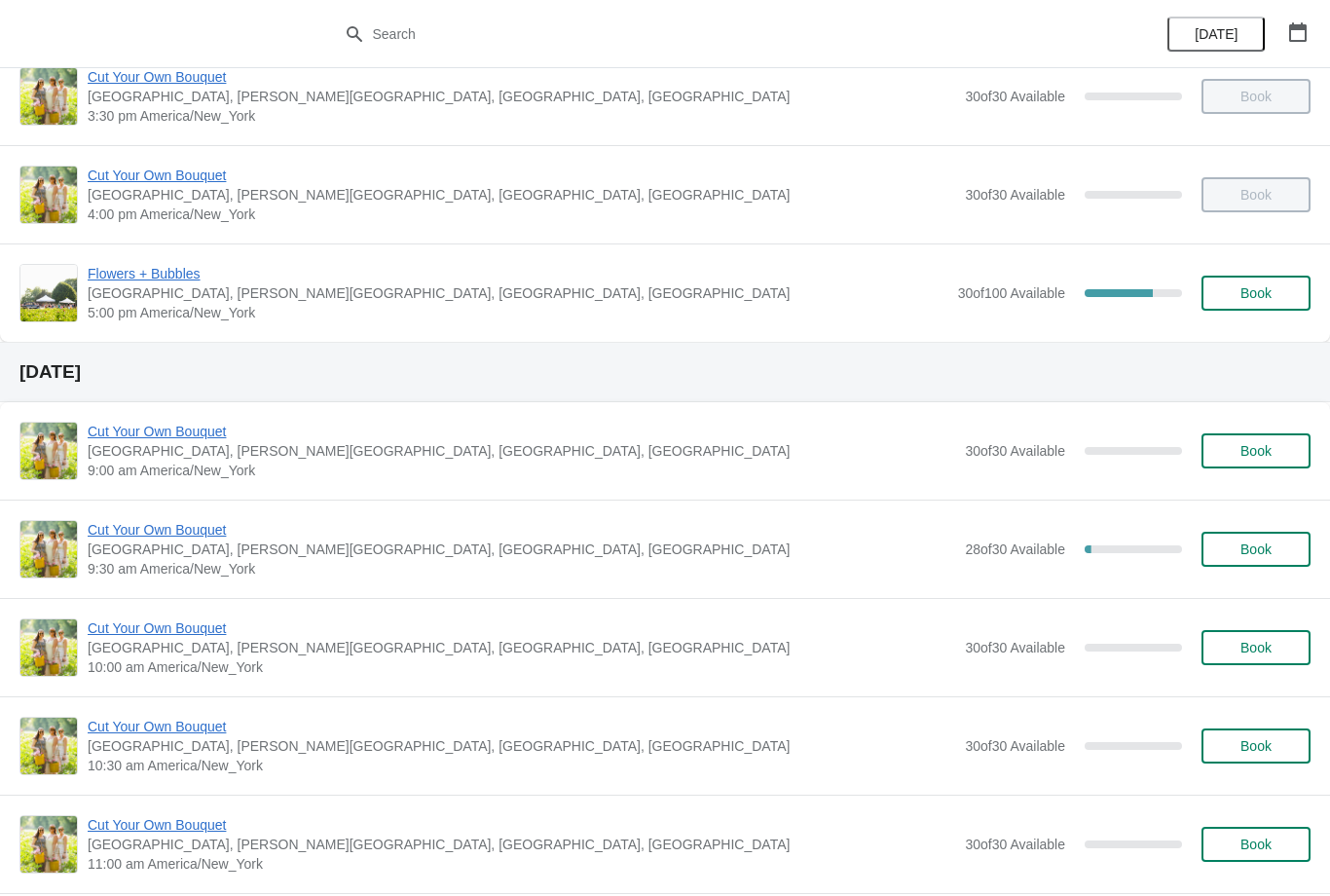
click at [173, 272] on span "Flowers + Bubbles" at bounding box center [518, 274] width 860 height 20
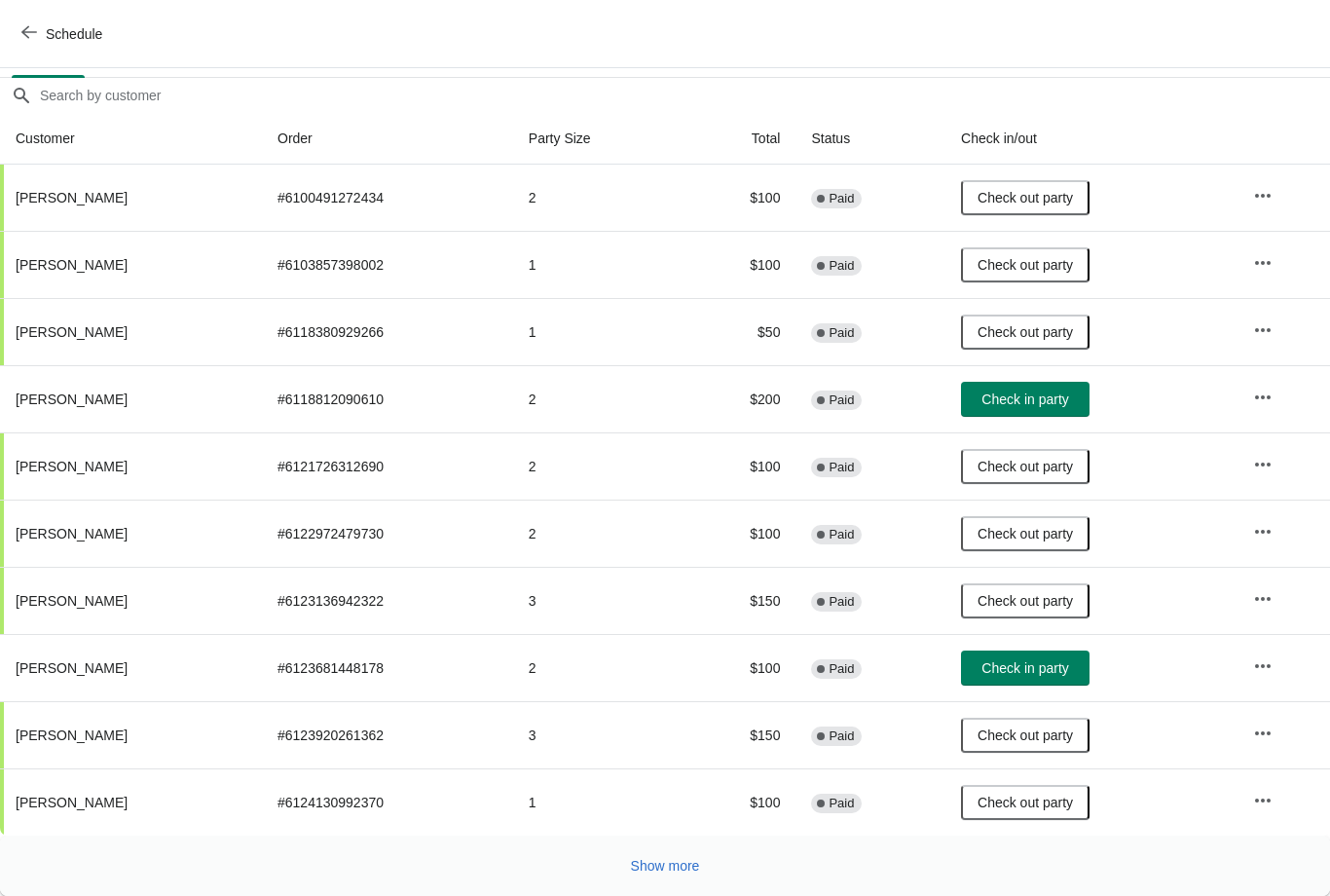
scroll to position [159, 0]
click at [647, 872] on span "Show more" at bounding box center [665, 866] width 69 height 16
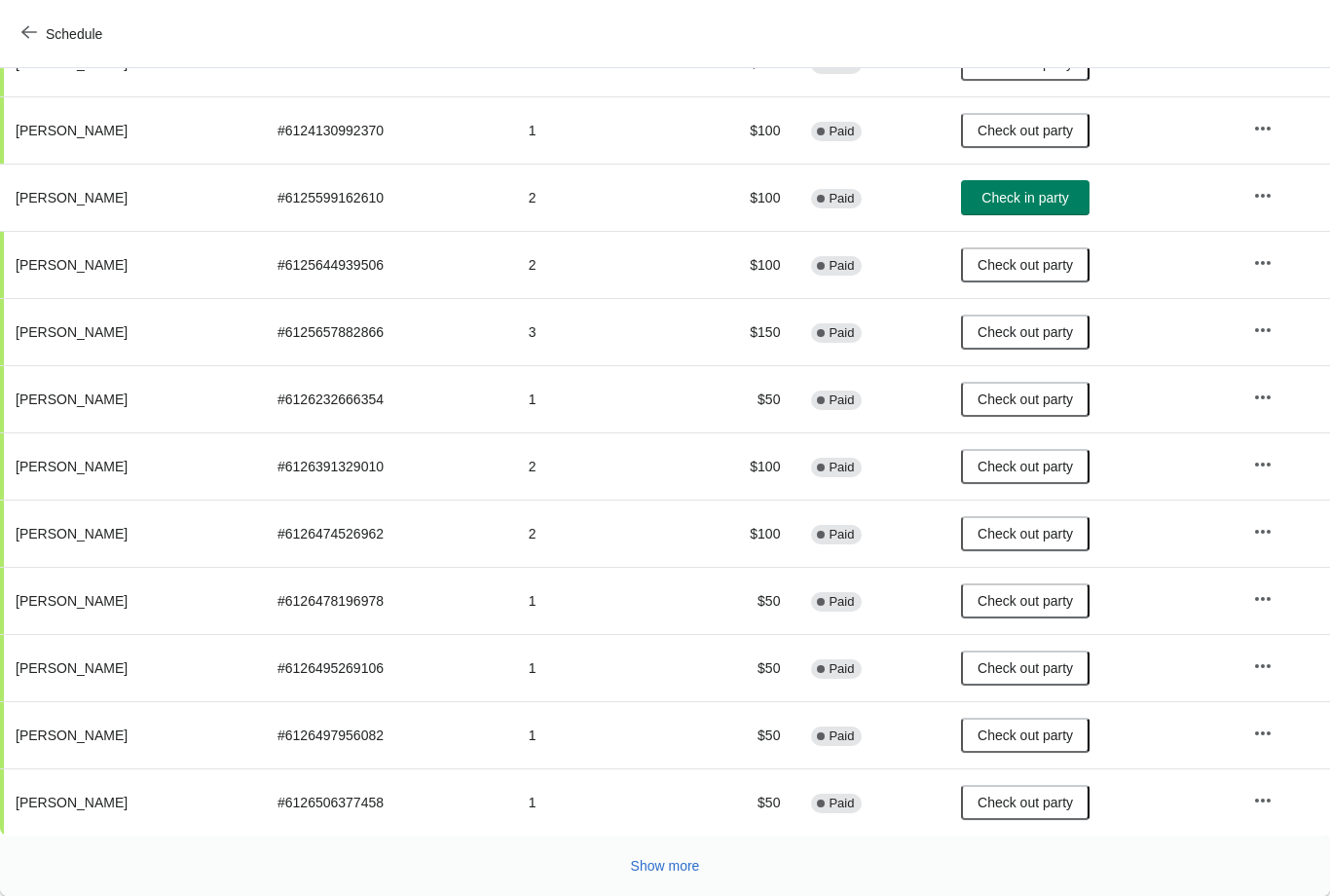
scroll to position [830, 0]
click at [670, 859] on span "Show more" at bounding box center [665, 866] width 69 height 16
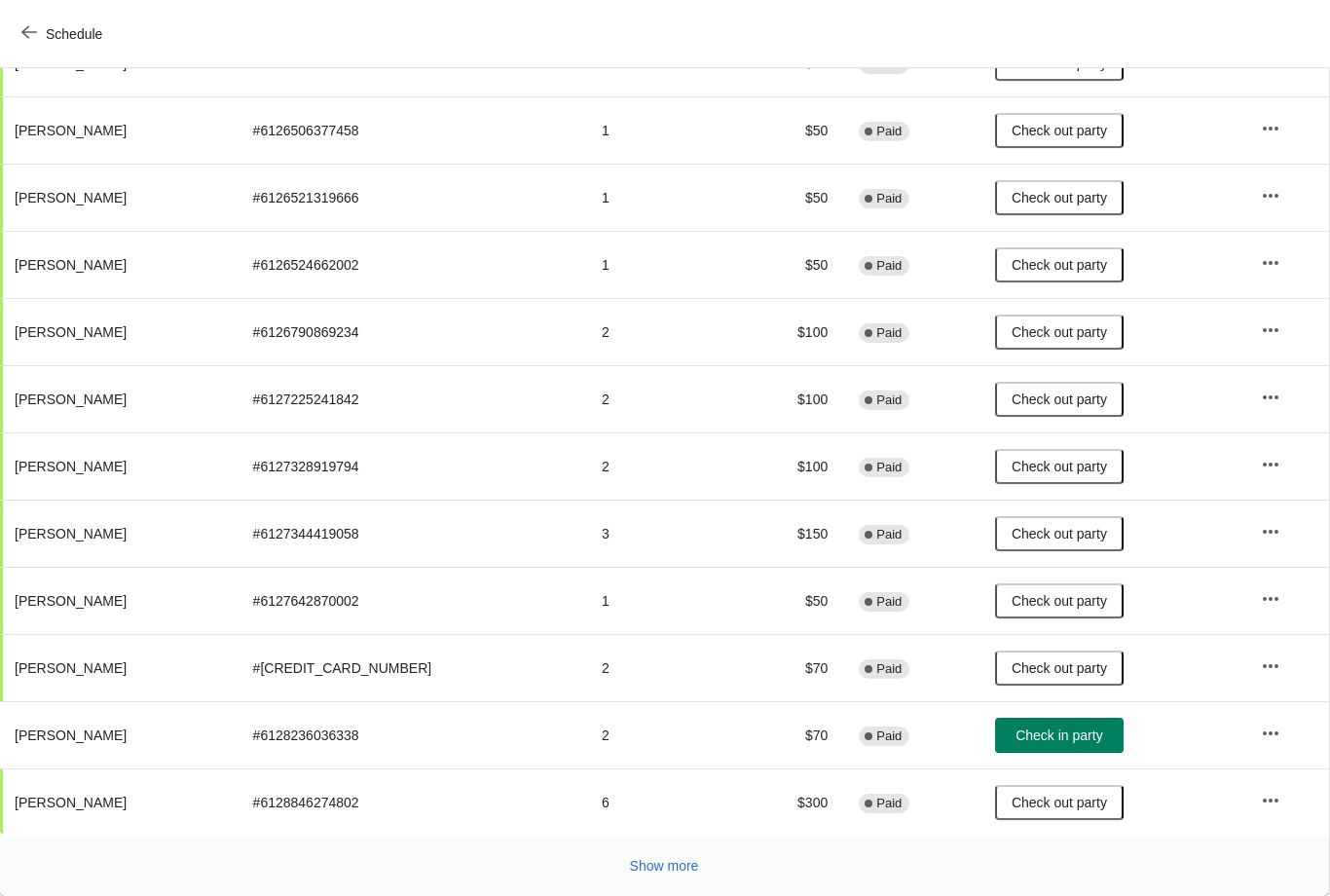
scroll to position [1502, 1]
click at [660, 863] on span "Show more" at bounding box center [664, 866] width 69 height 16
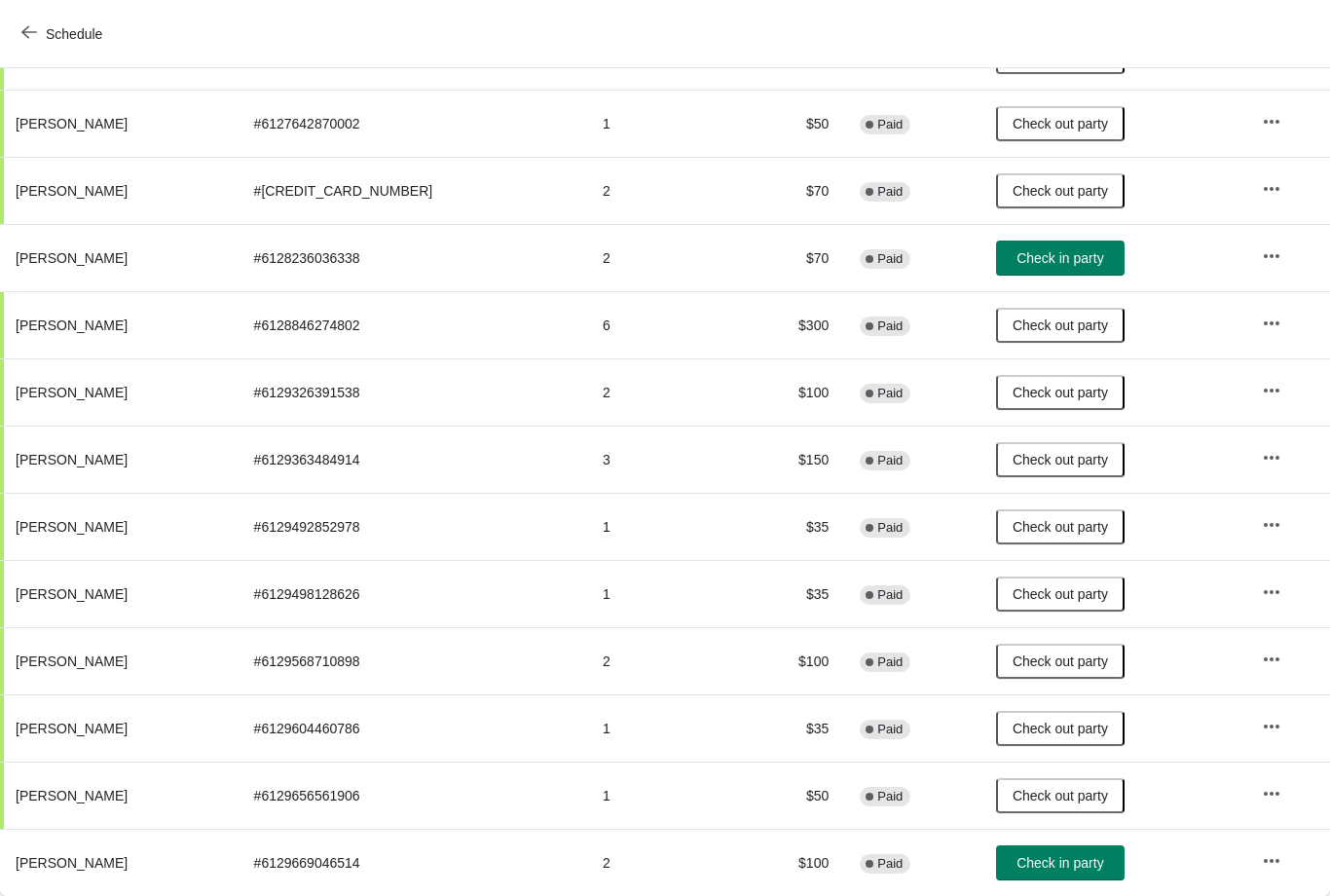
scroll to position [1980, 0]
click at [1069, 861] on span "Check in party" at bounding box center [1060, 863] width 86 height 16
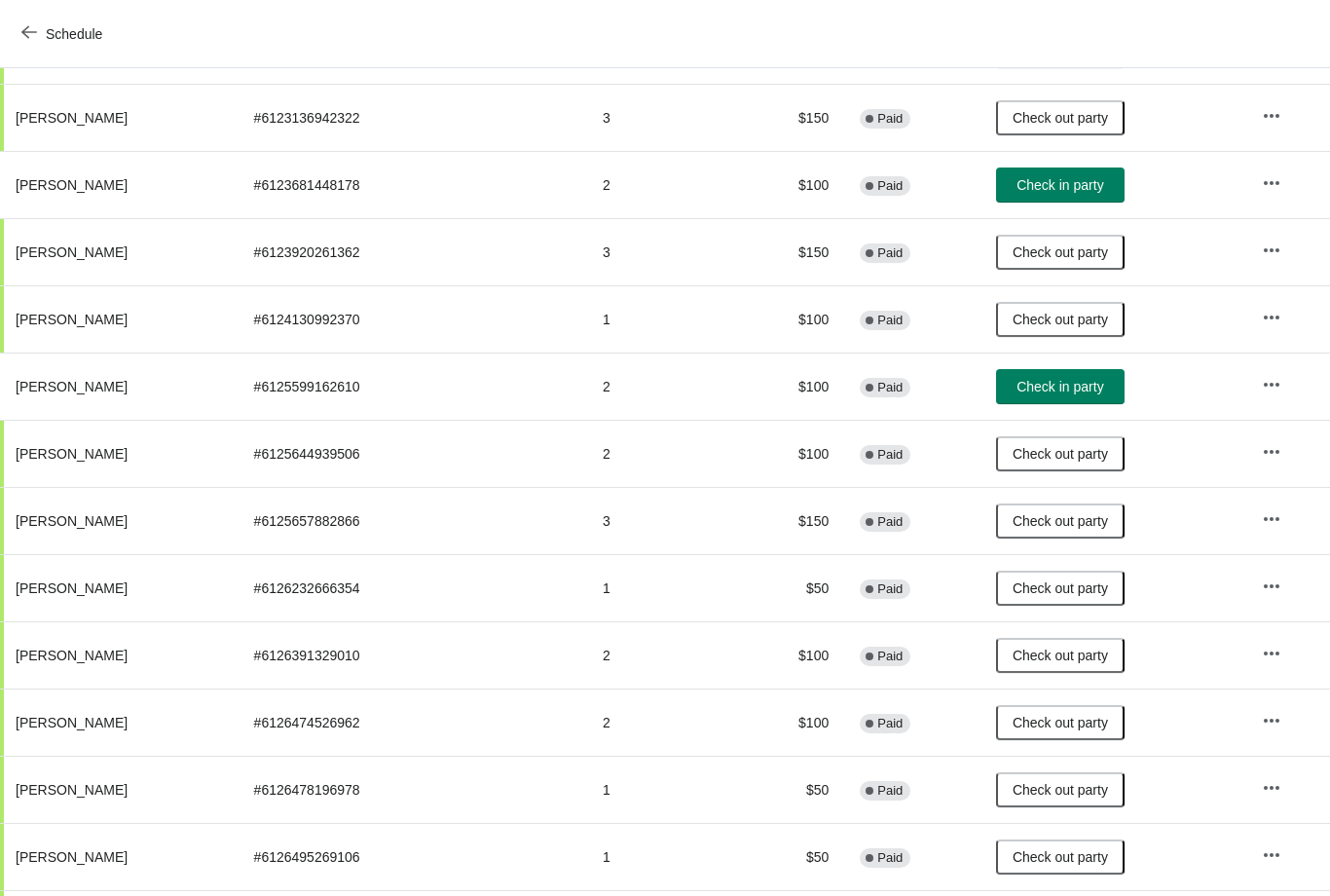
scroll to position [641, 0]
